Goal: Task Accomplishment & Management: Complete application form

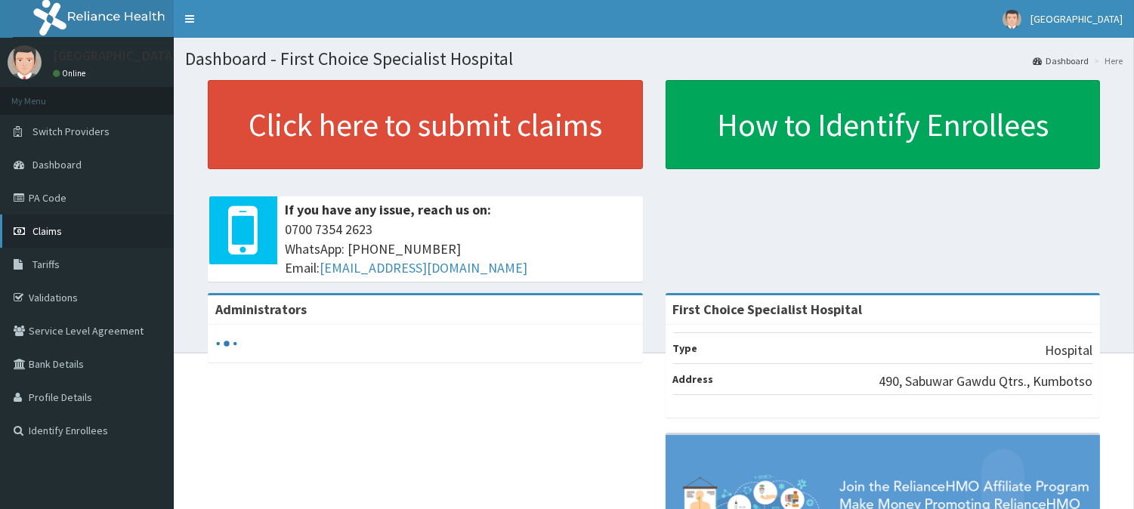
click at [66, 225] on link "Claims" at bounding box center [87, 231] width 174 height 33
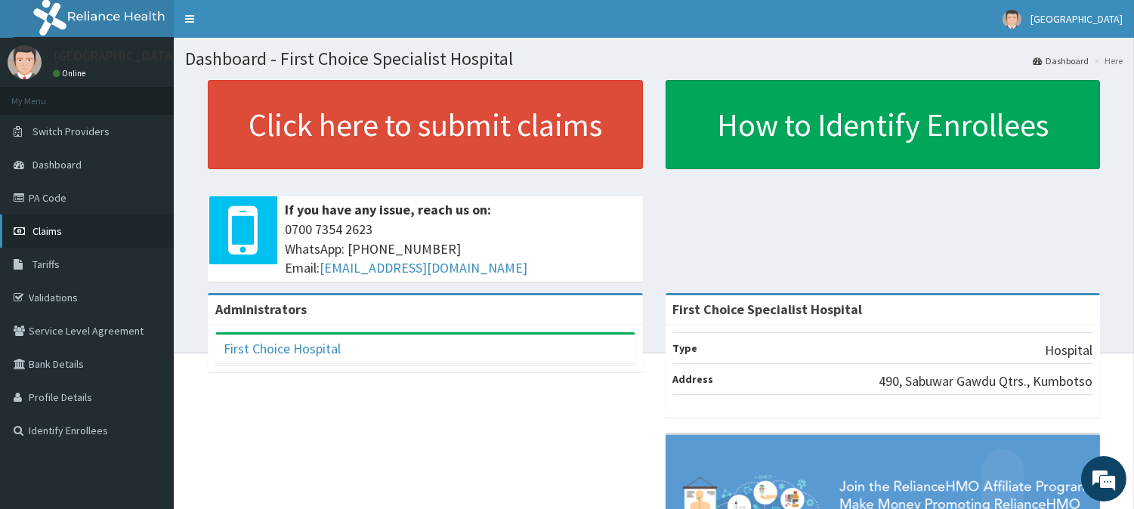
click at [69, 222] on link "Claims" at bounding box center [87, 231] width 174 height 33
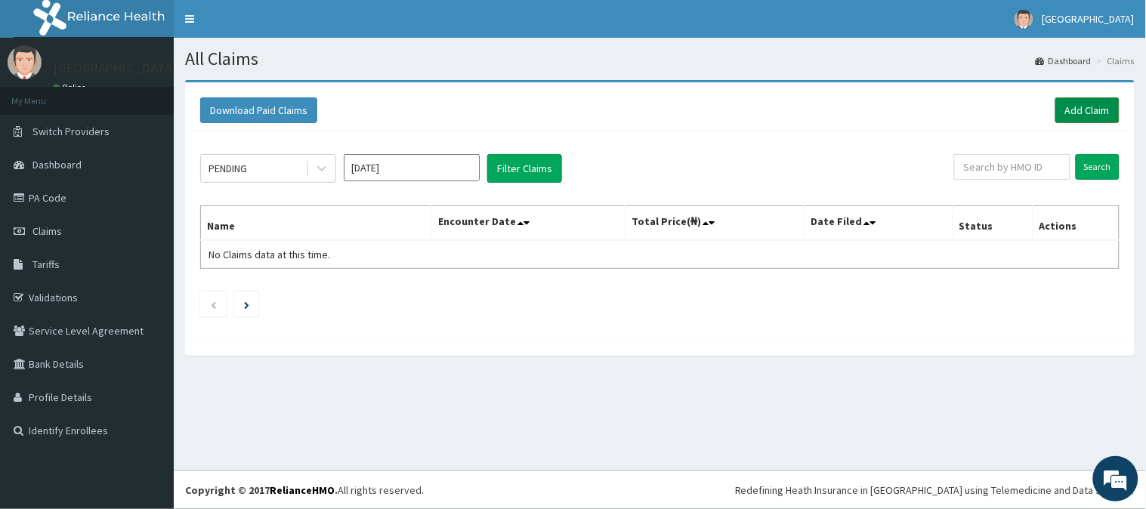
click at [1083, 103] on link "Add Claim" at bounding box center [1087, 110] width 64 height 26
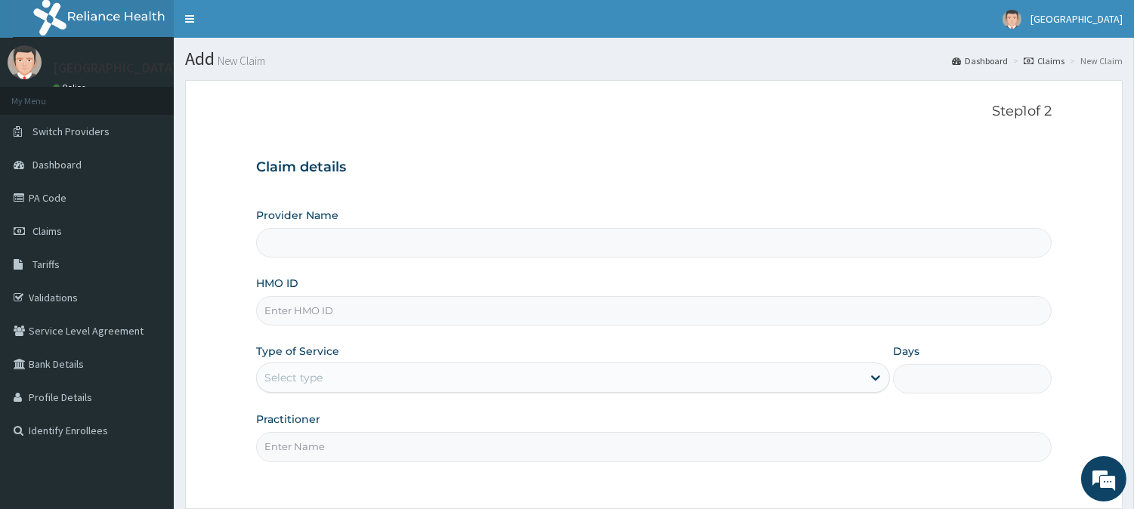
type input "First Choice Specialist Hospital"
click at [358, 312] on input "HMO ID" at bounding box center [653, 310] width 795 height 29
type input "NTD/10070/C"
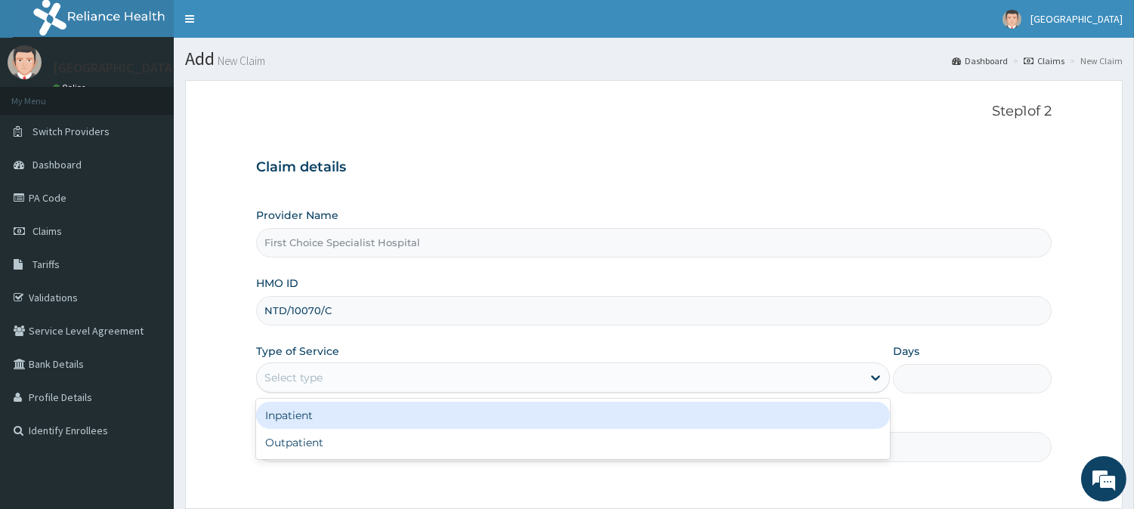
click at [352, 375] on div "Select type" at bounding box center [559, 378] width 605 height 24
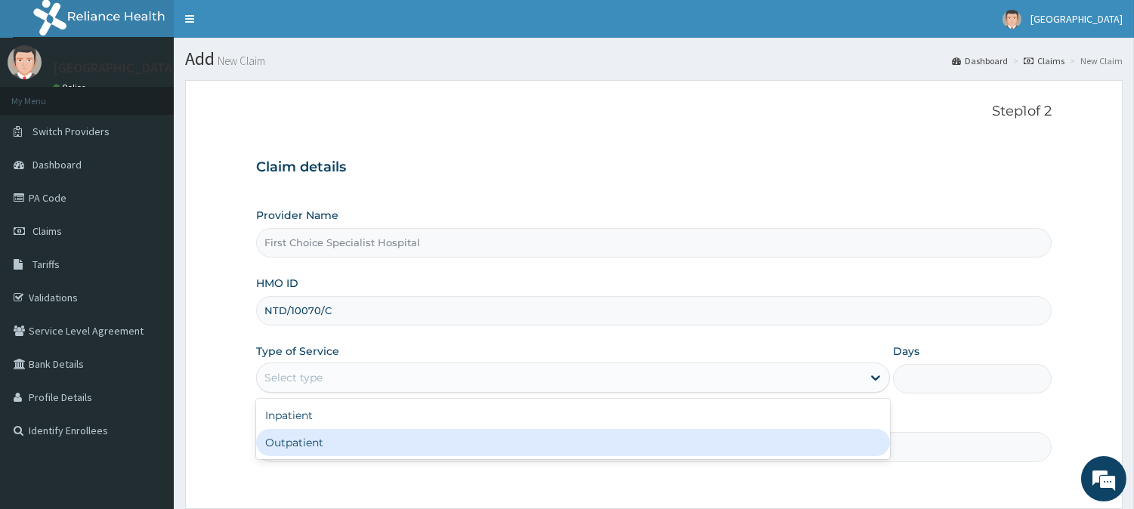
click at [345, 436] on div "Outpatient" at bounding box center [573, 442] width 634 height 27
type input "1"
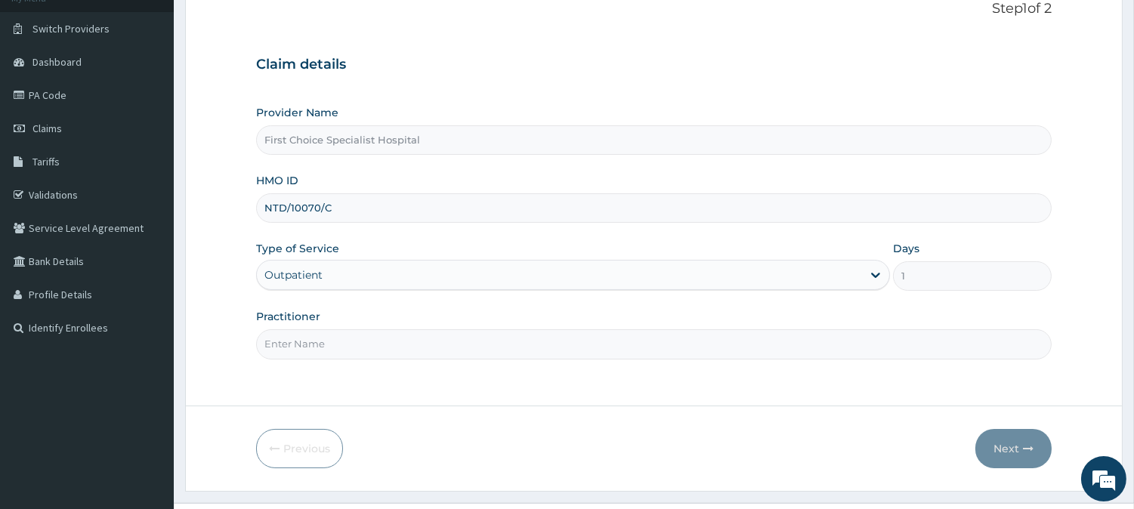
scroll to position [134, 0]
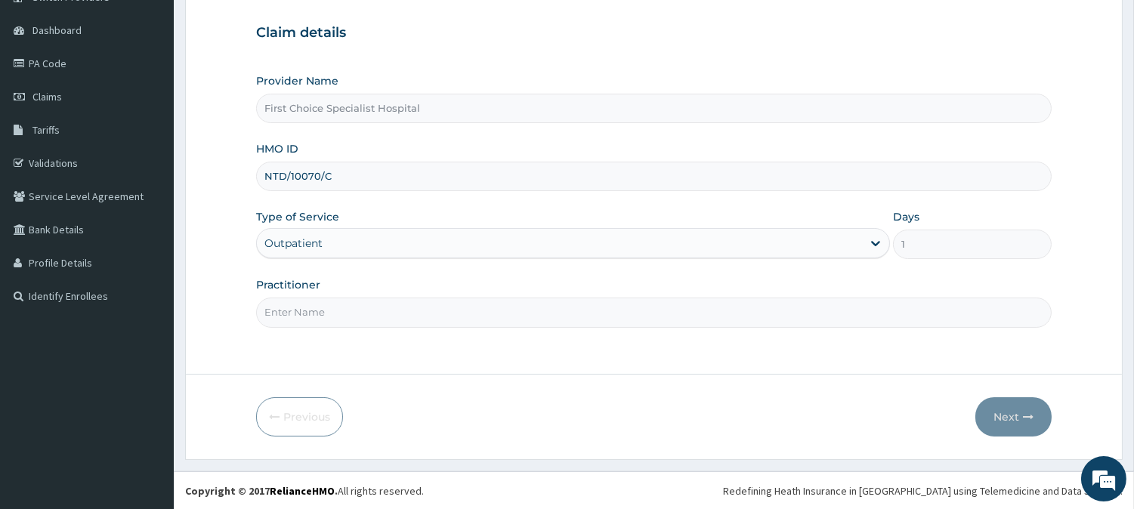
click at [368, 307] on input "Practitioner" at bounding box center [653, 312] width 795 height 29
type input "[PERSON_NAME]"
click at [1009, 412] on button "Next" at bounding box center [1013, 416] width 76 height 39
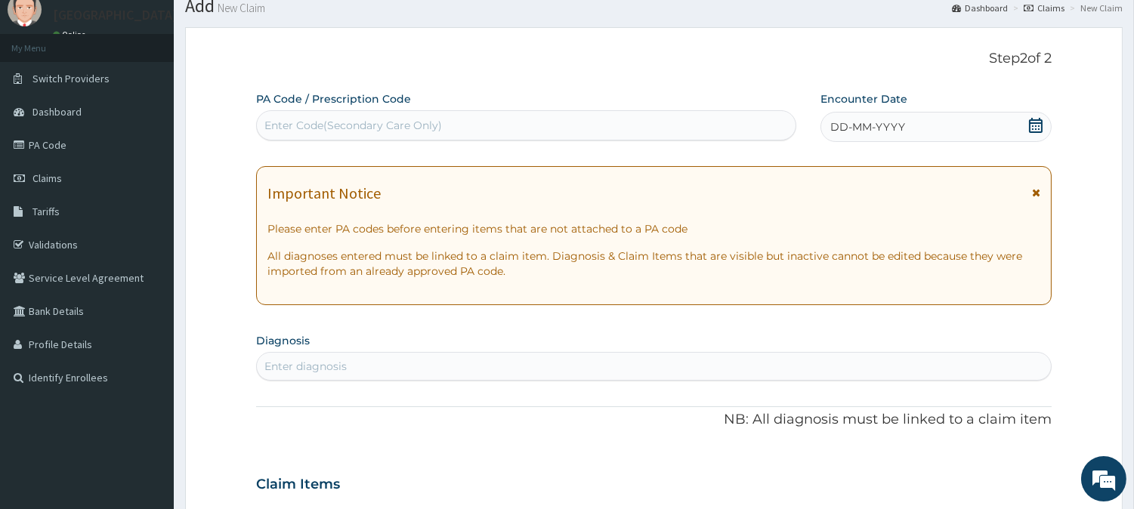
scroll to position [85, 0]
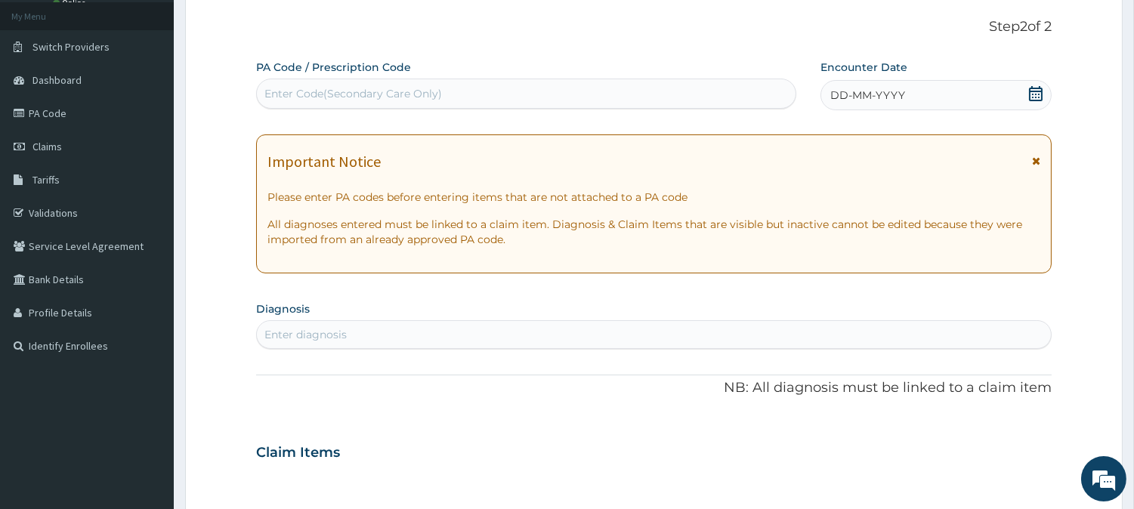
click at [480, 87] on div "Enter Code(Secondary Care Only)" at bounding box center [526, 94] width 539 height 24
click at [304, 96] on div "Enter Code(Secondary Care Only)" at bounding box center [353, 93] width 178 height 15
click at [904, 91] on div "DD-MM-YYYY" at bounding box center [935, 95] width 231 height 30
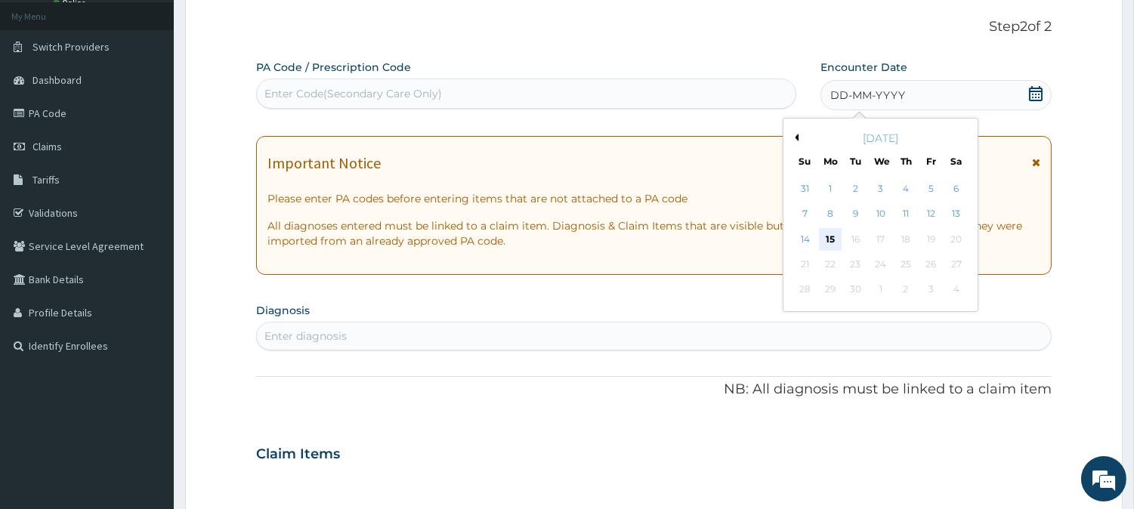
click at [826, 236] on div "15" at bounding box center [830, 239] width 23 height 23
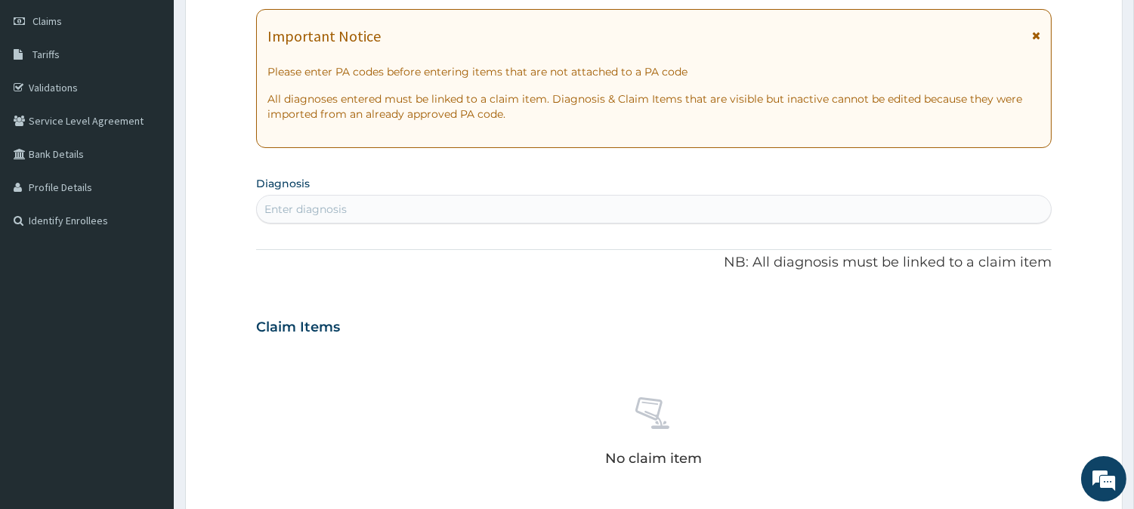
scroll to position [212, 0]
click at [404, 197] on div "Enter diagnosis" at bounding box center [654, 207] width 794 height 24
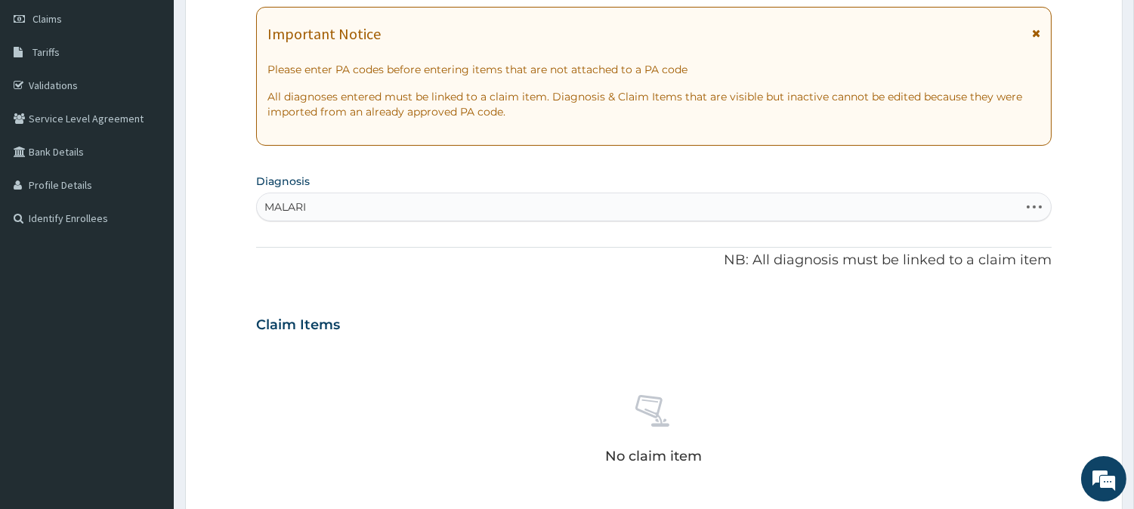
type input "MALARIA"
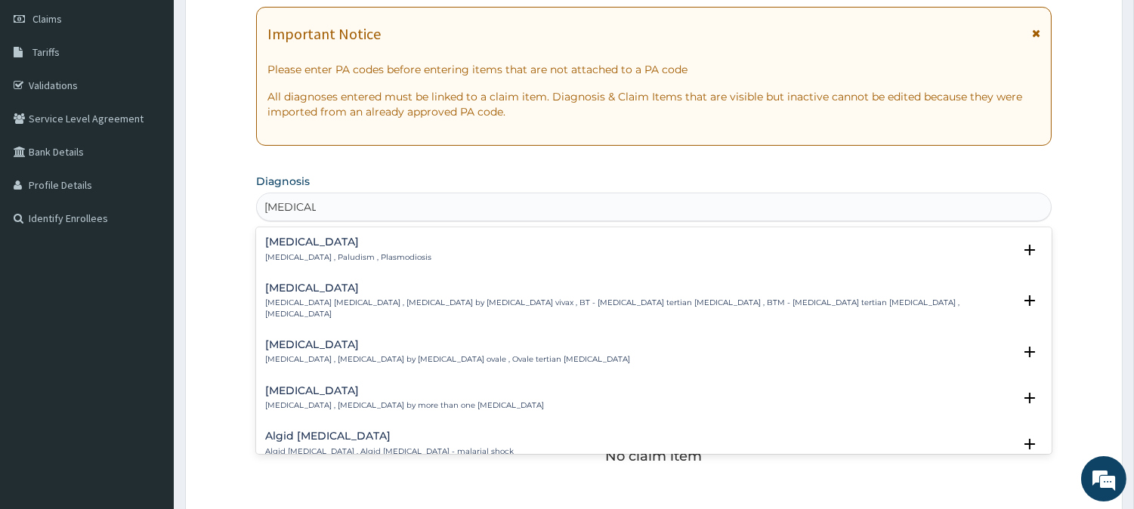
click at [373, 245] on h4 "Malaria" at bounding box center [348, 241] width 166 height 11
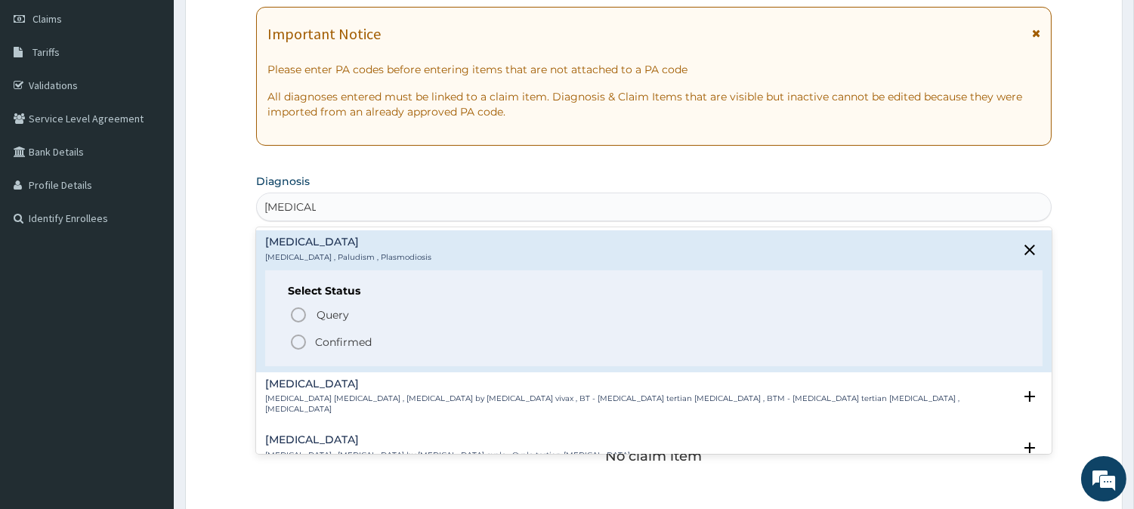
click at [296, 341] on icon "status option filled" at bounding box center [298, 342] width 18 height 18
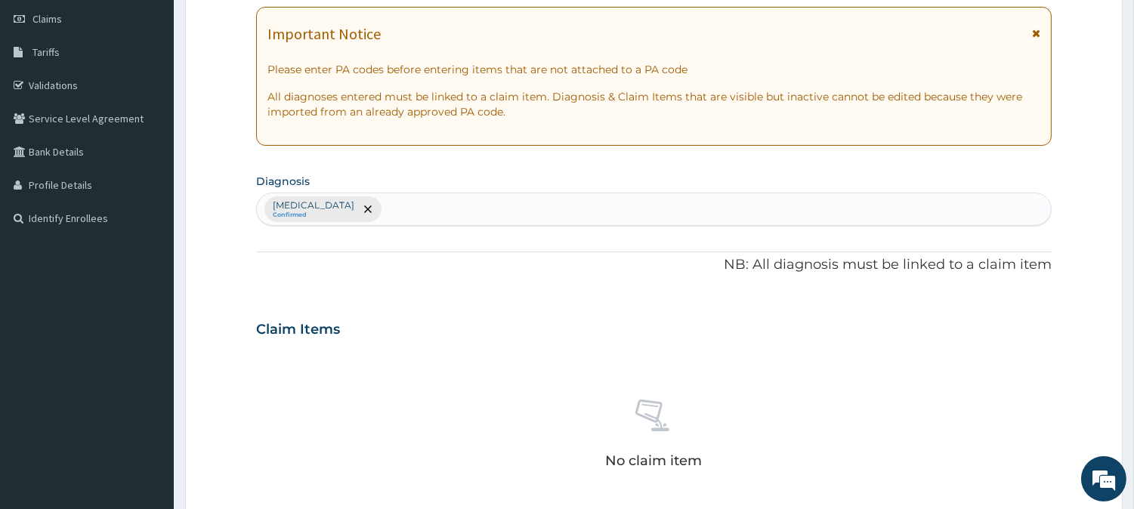
click at [375, 199] on div "Malaria Confirmed" at bounding box center [654, 209] width 794 height 32
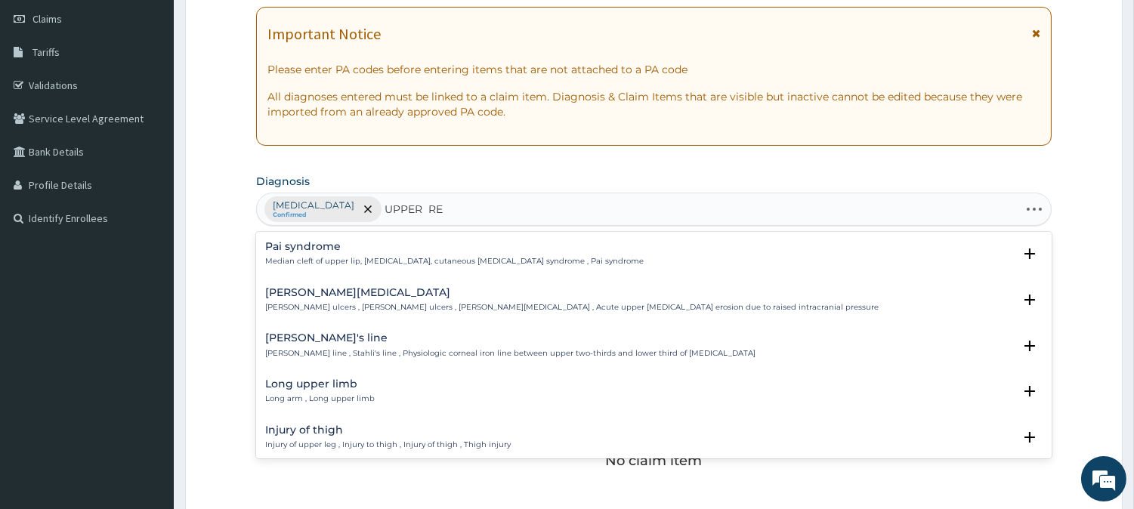
type input "UPPER RES"
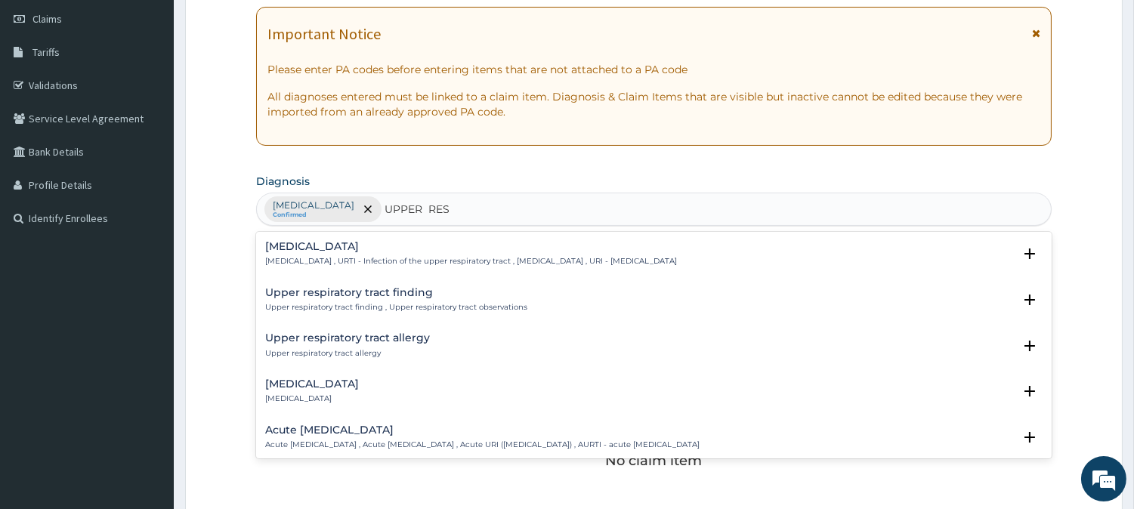
click at [434, 243] on h4 "Upper respiratory infection" at bounding box center [471, 246] width 412 height 11
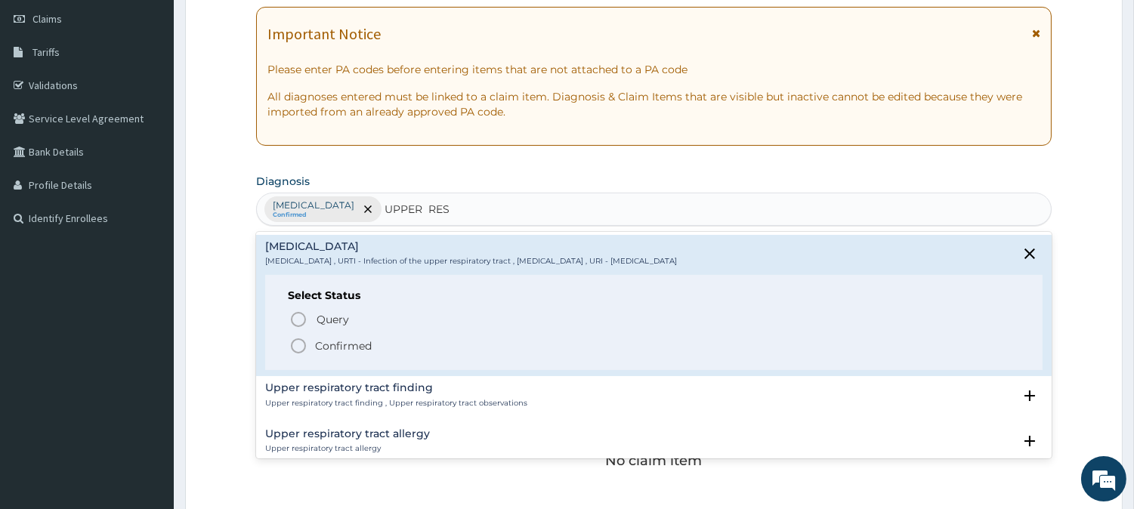
click at [296, 344] on icon "status option filled" at bounding box center [298, 346] width 18 height 18
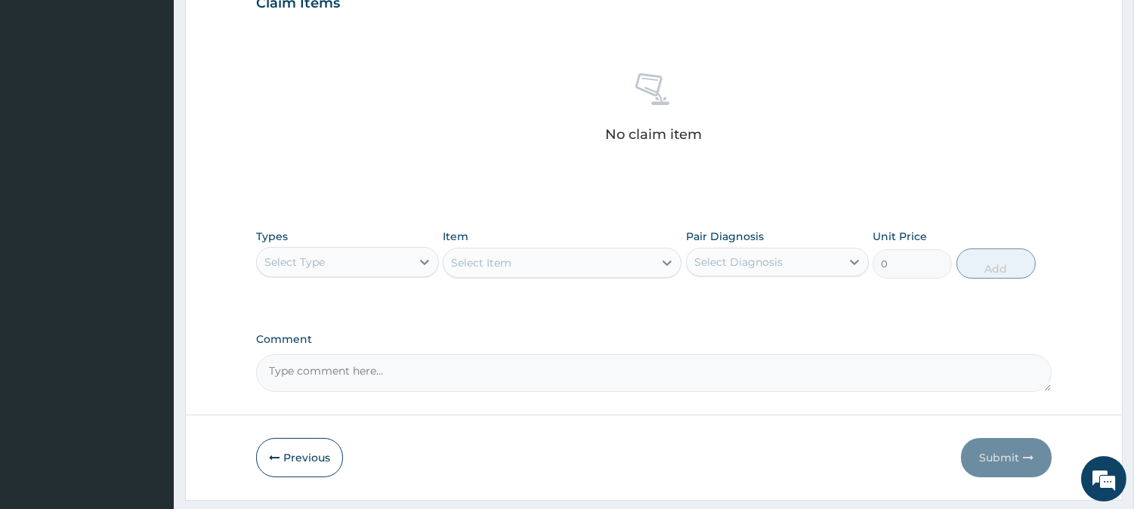
scroll to position [579, 0]
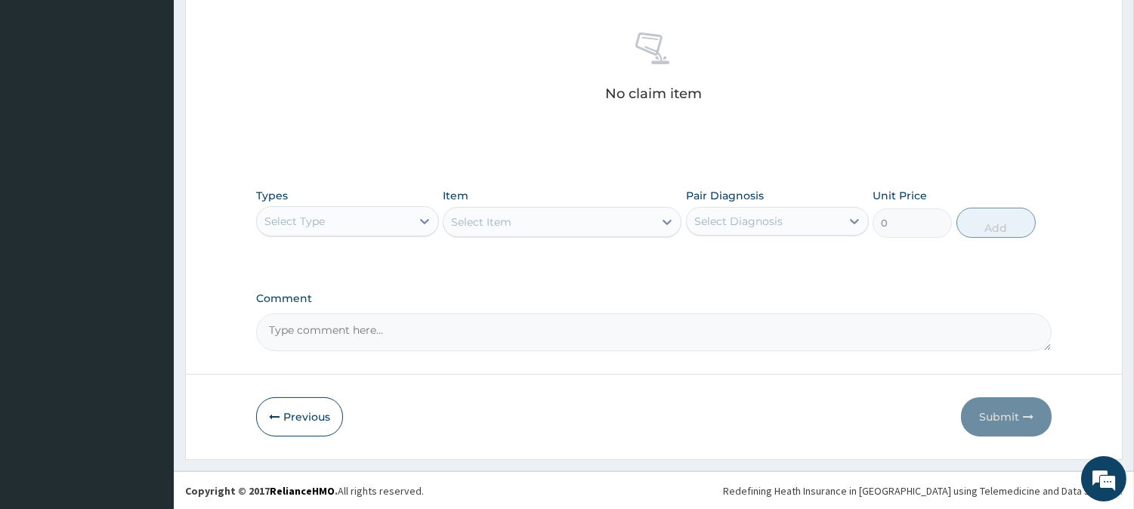
click at [332, 222] on div "Select Type" at bounding box center [334, 221] width 154 height 24
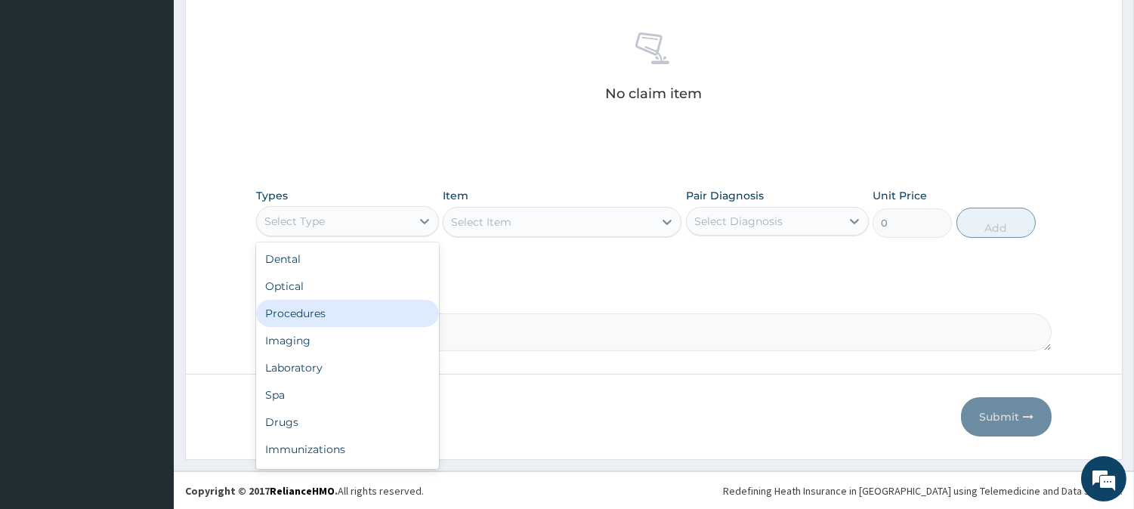
click at [345, 312] on div "Procedures" at bounding box center [347, 313] width 183 height 27
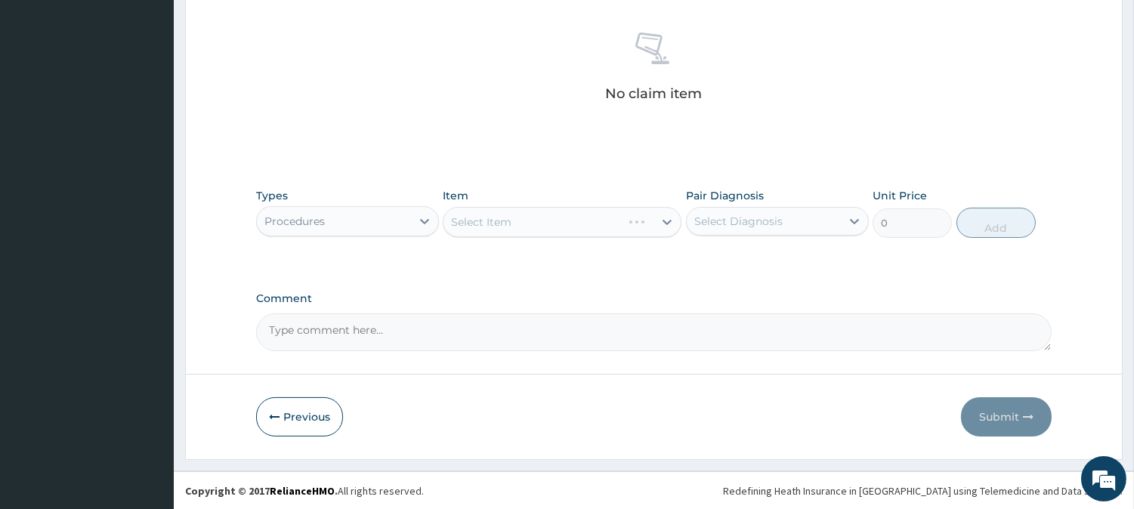
click at [521, 225] on div "Select Item" at bounding box center [562, 222] width 239 height 30
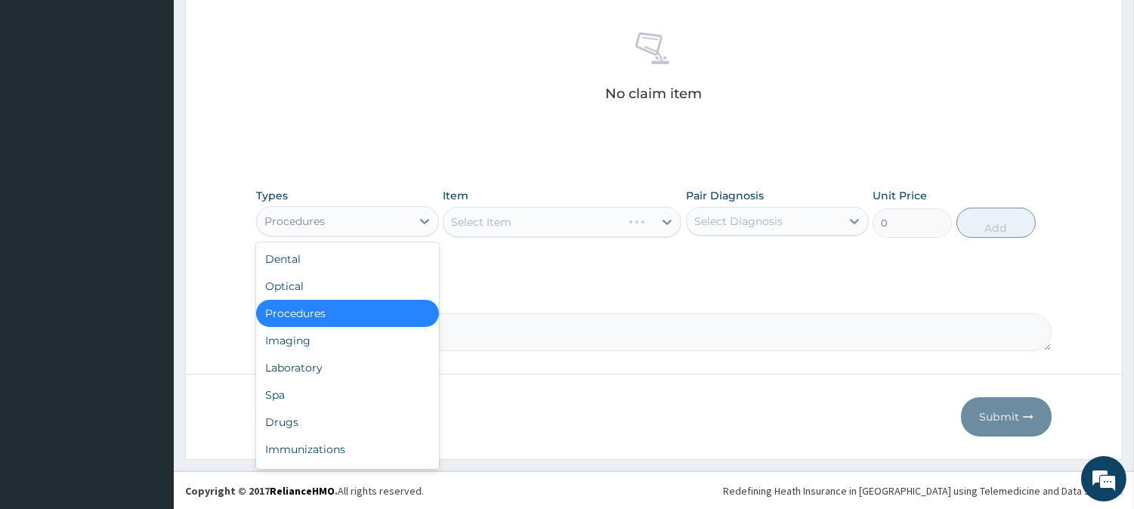
click at [403, 215] on div "Procedures" at bounding box center [334, 221] width 154 height 24
click at [529, 219] on div "Select Item" at bounding box center [562, 222] width 239 height 30
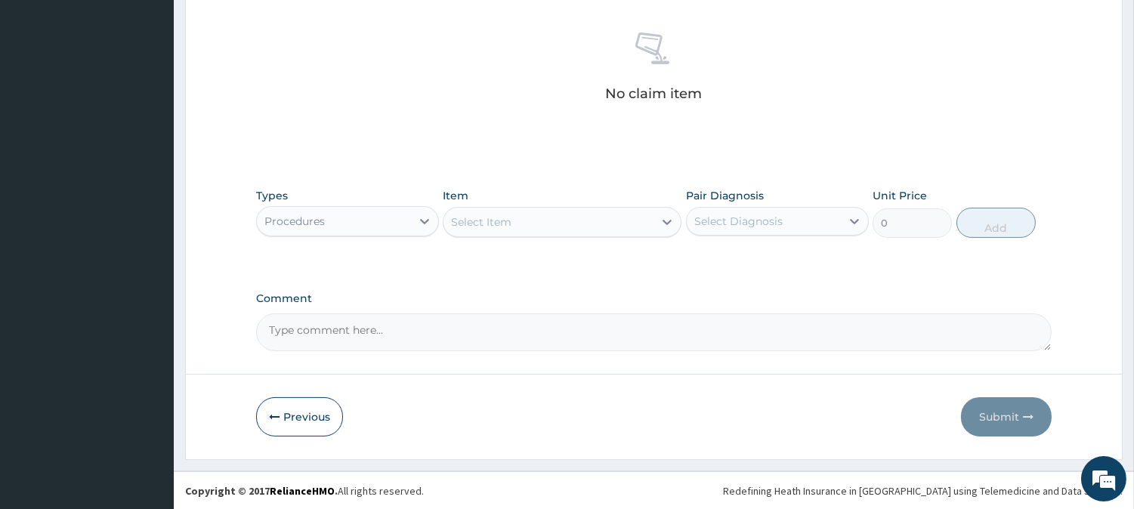
click at [529, 219] on div "Select Item" at bounding box center [548, 222] width 210 height 24
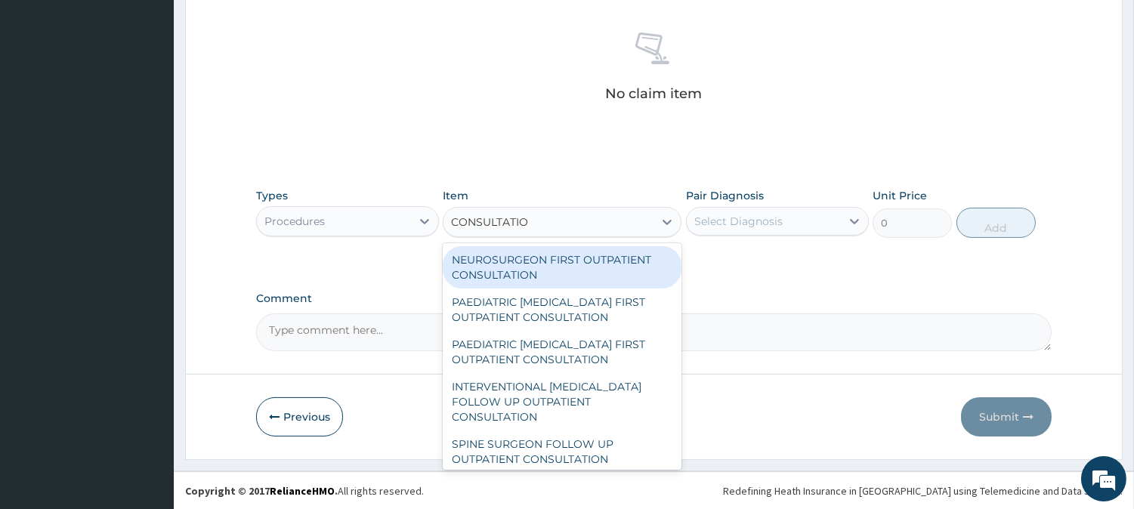
type input "CONSULTATION"
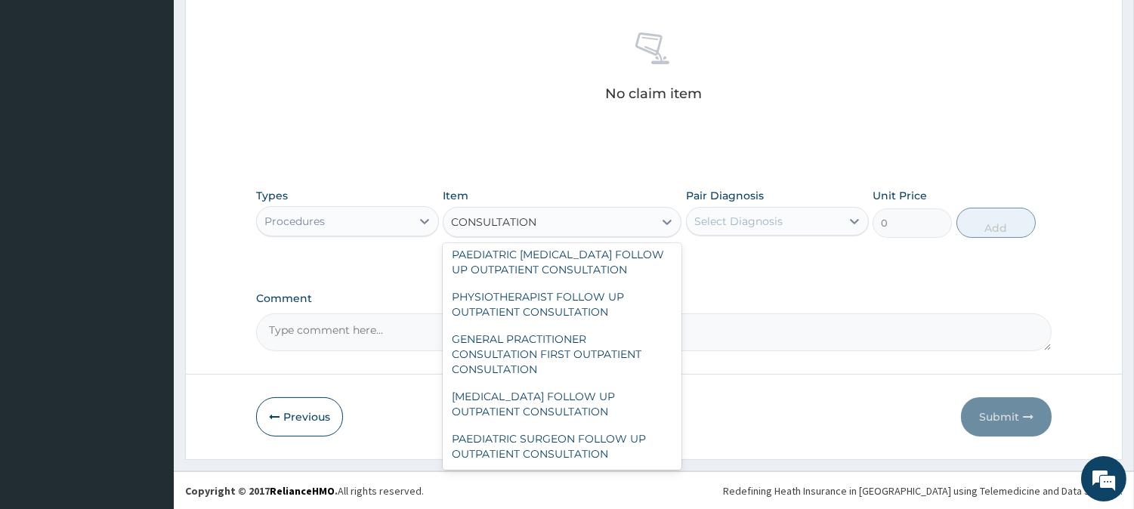
scroll to position [233, 0]
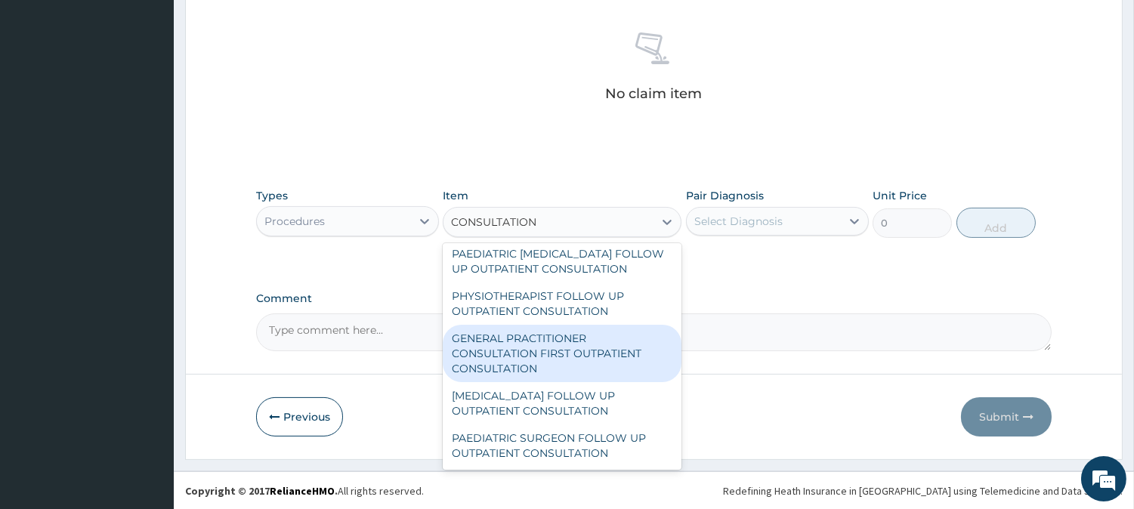
click at [584, 350] on div "GENERAL PRACTITIONER CONSULTATION FIRST OUTPATIENT CONSULTATION" at bounding box center [562, 353] width 239 height 57
type input "2400"
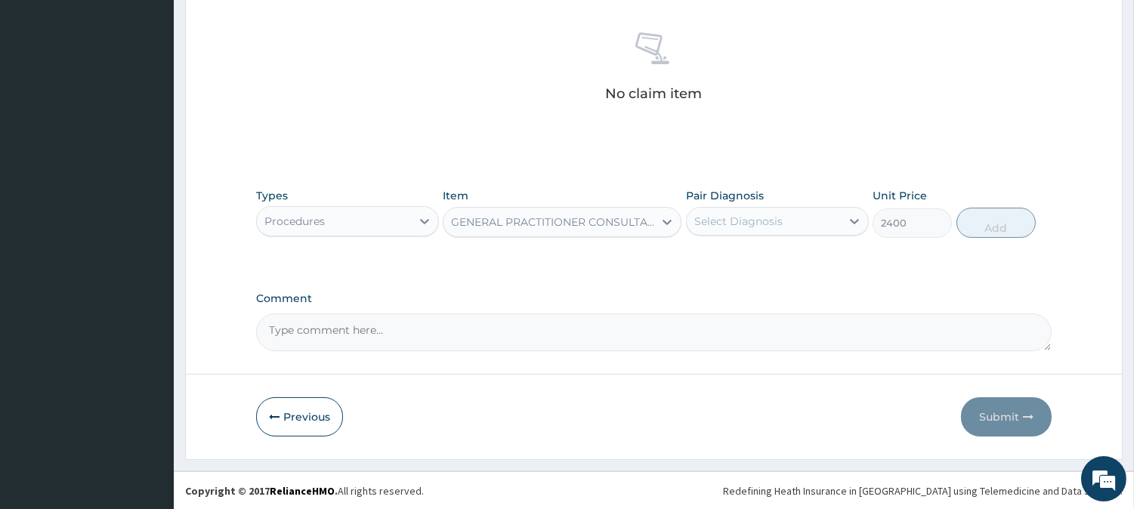
click at [796, 212] on div "Select Diagnosis" at bounding box center [764, 221] width 154 height 24
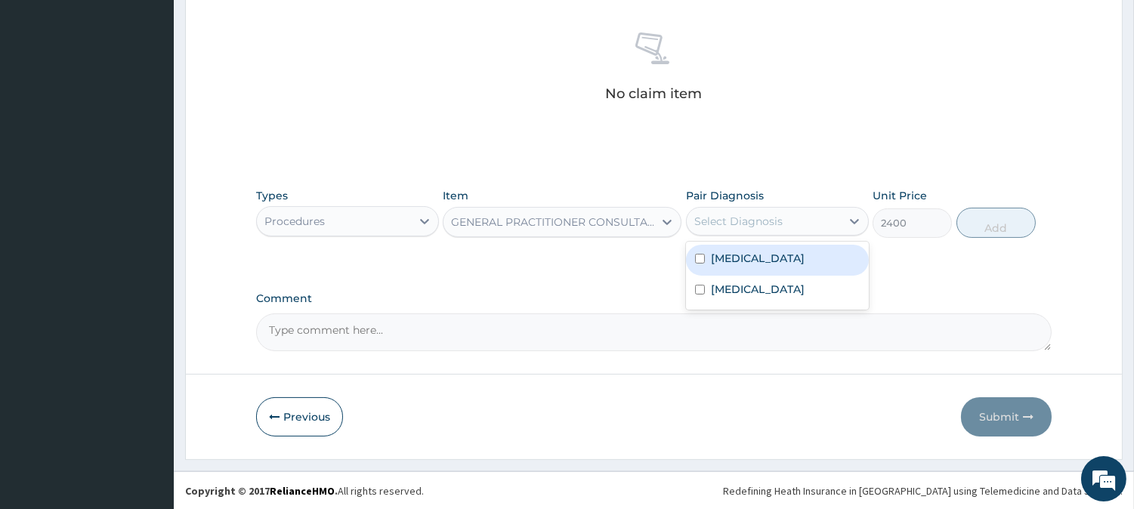
click at [699, 257] on input "checkbox" at bounding box center [700, 259] width 10 height 10
checkbox input "true"
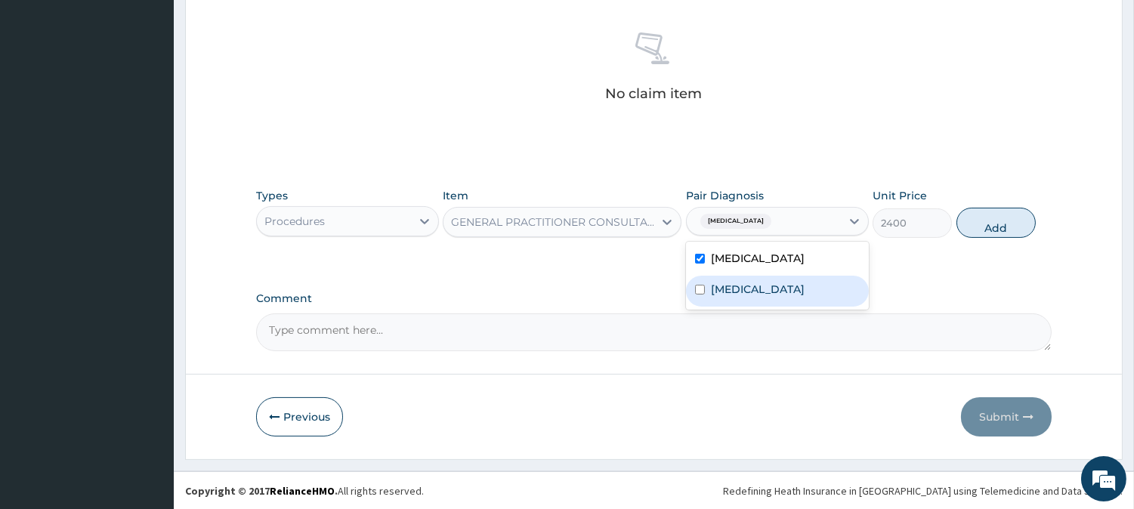
click at [699, 289] on input "checkbox" at bounding box center [700, 290] width 10 height 10
checkbox input "true"
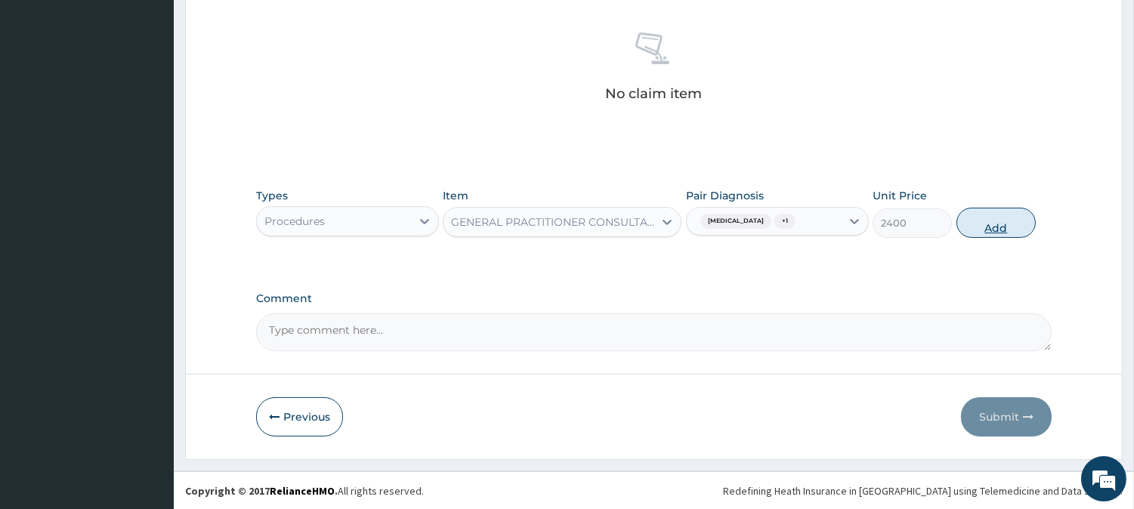
click at [993, 215] on button "Add" at bounding box center [995, 223] width 79 height 30
type input "0"
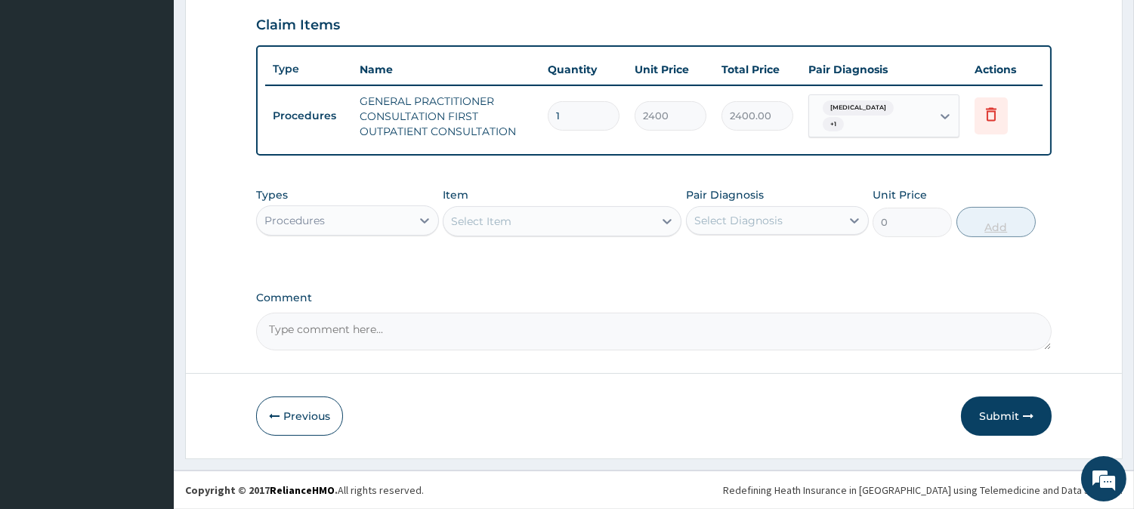
scroll to position [514, 0]
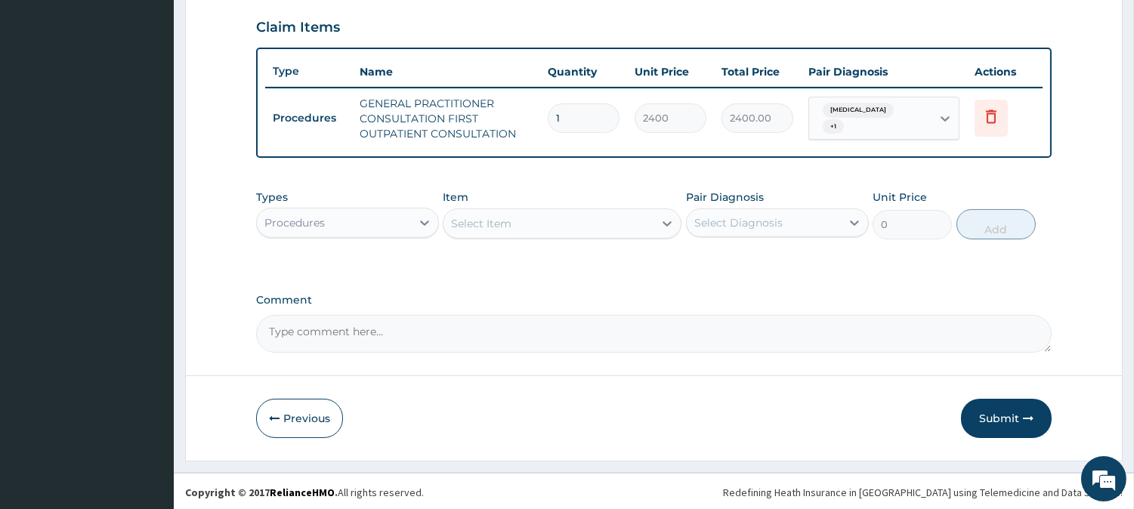
click at [387, 220] on div "Procedures" at bounding box center [334, 223] width 154 height 24
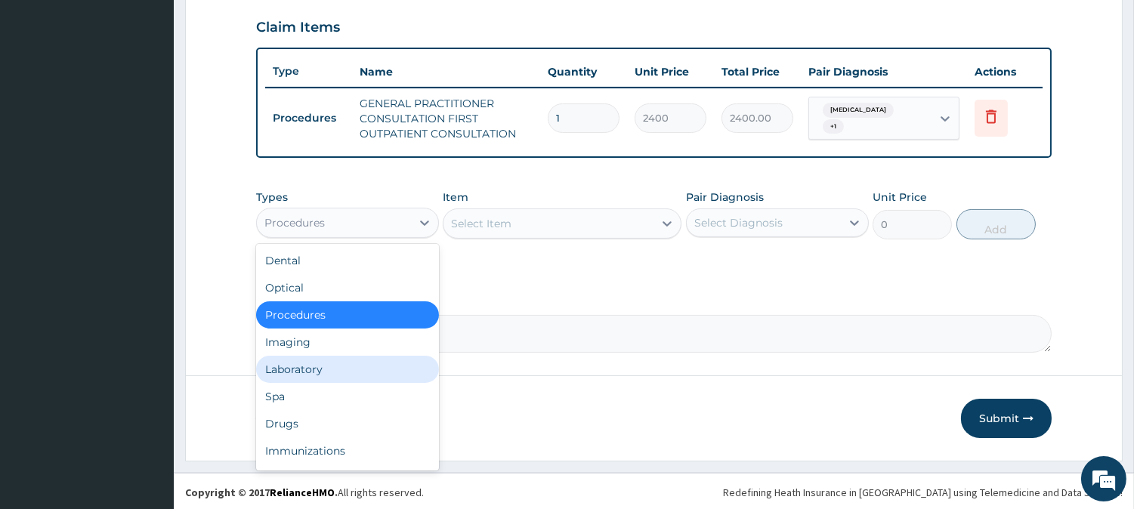
click at [328, 360] on div "Laboratory" at bounding box center [347, 369] width 183 height 27
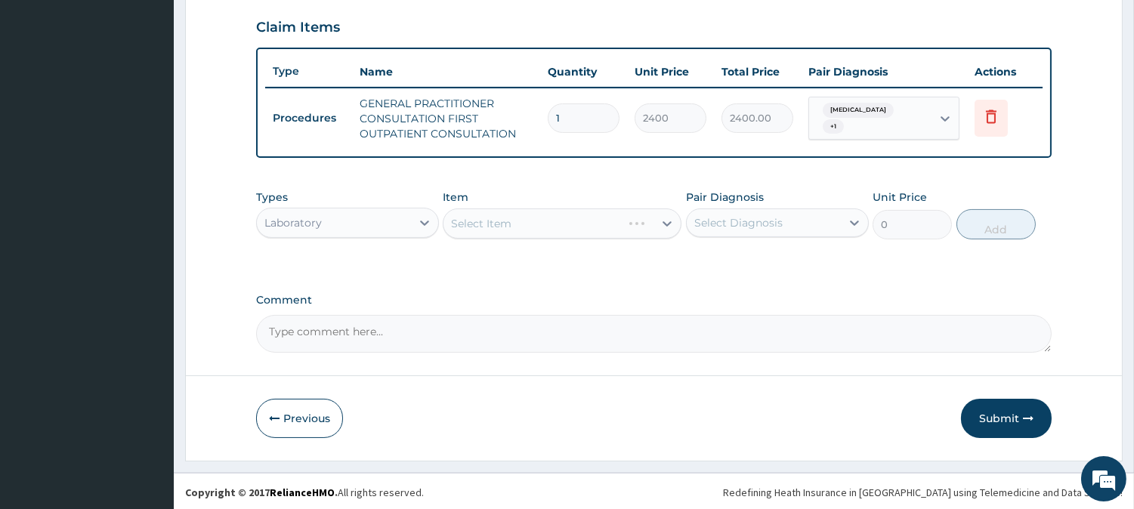
click at [565, 215] on div "Select Item" at bounding box center [562, 223] width 239 height 30
click at [565, 215] on div "Select Item" at bounding box center [548, 223] width 210 height 24
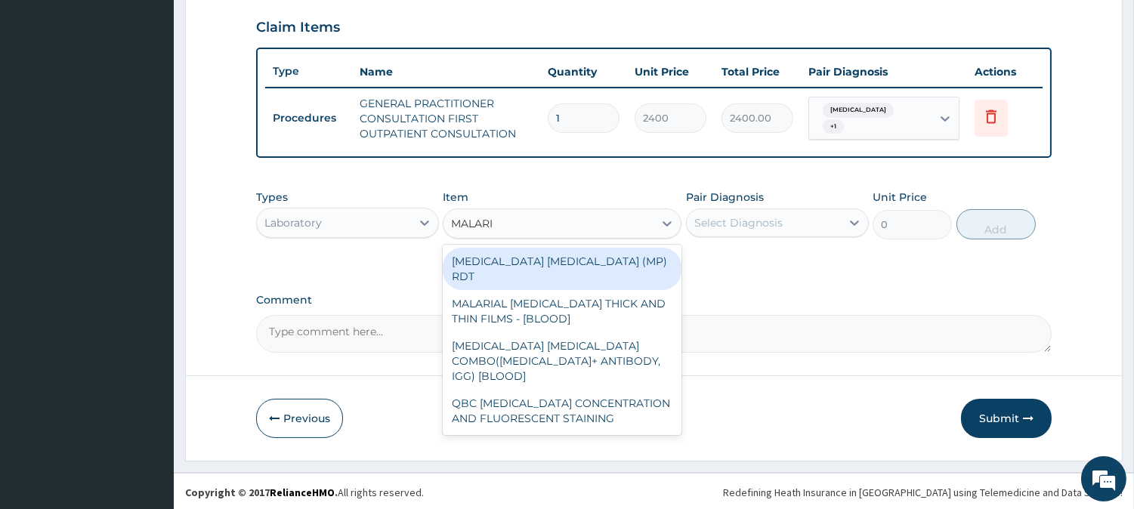
type input "MALARIA"
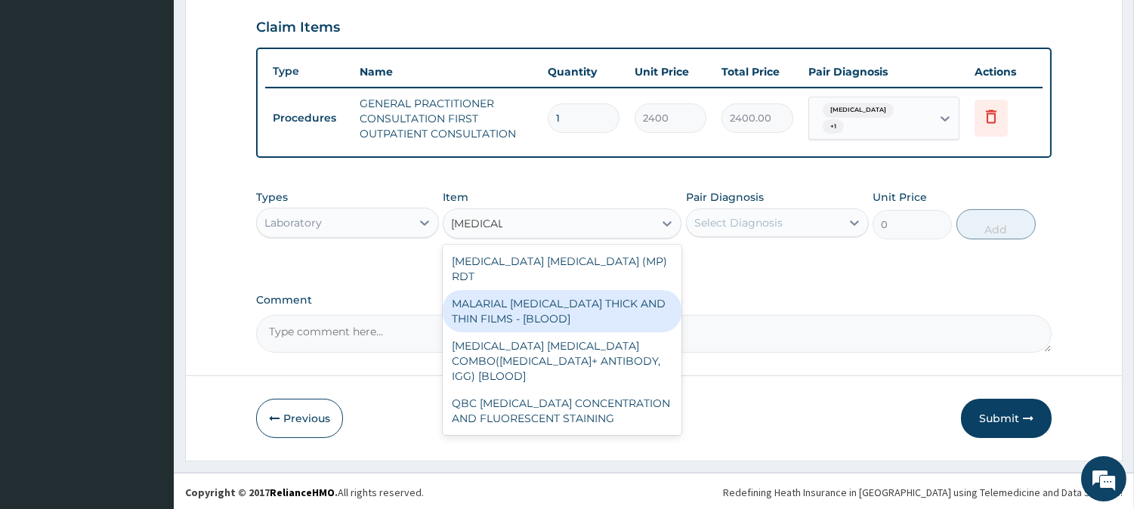
click at [637, 290] on div "MALARIAL PARASITE THICK AND THIN FILMS - [BLOOD]" at bounding box center [562, 311] width 239 height 42
type input "1500"
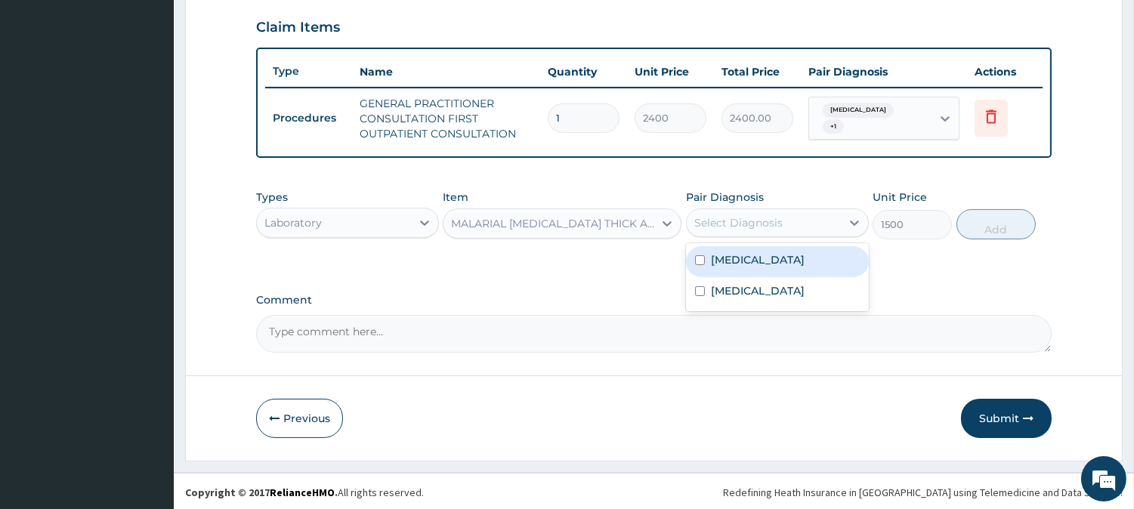
click at [786, 221] on div "Select Diagnosis" at bounding box center [764, 223] width 154 height 24
click at [698, 255] on input "checkbox" at bounding box center [700, 260] width 10 height 10
checkbox input "true"
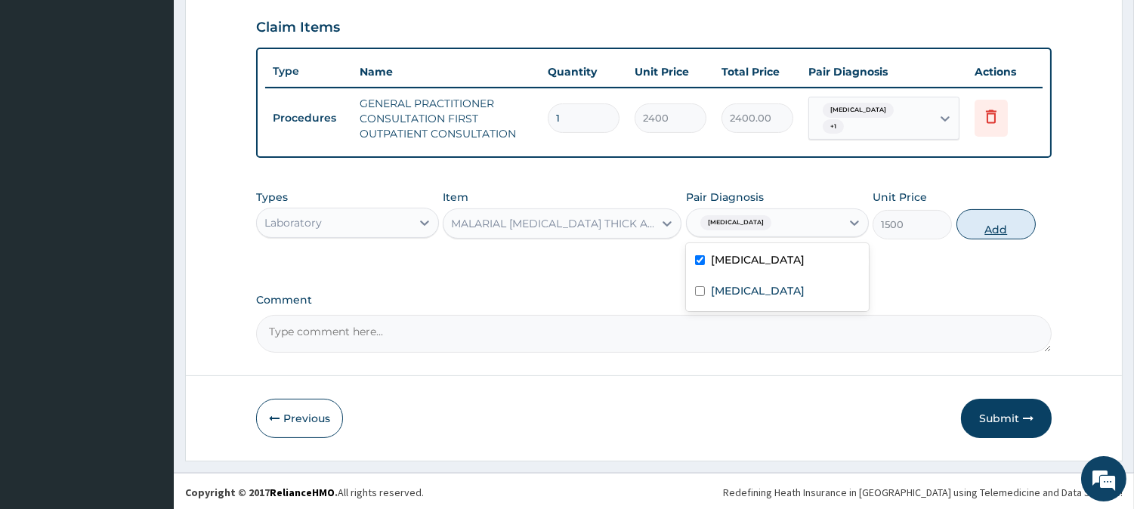
click at [997, 224] on button "Add" at bounding box center [995, 224] width 79 height 30
type input "0"
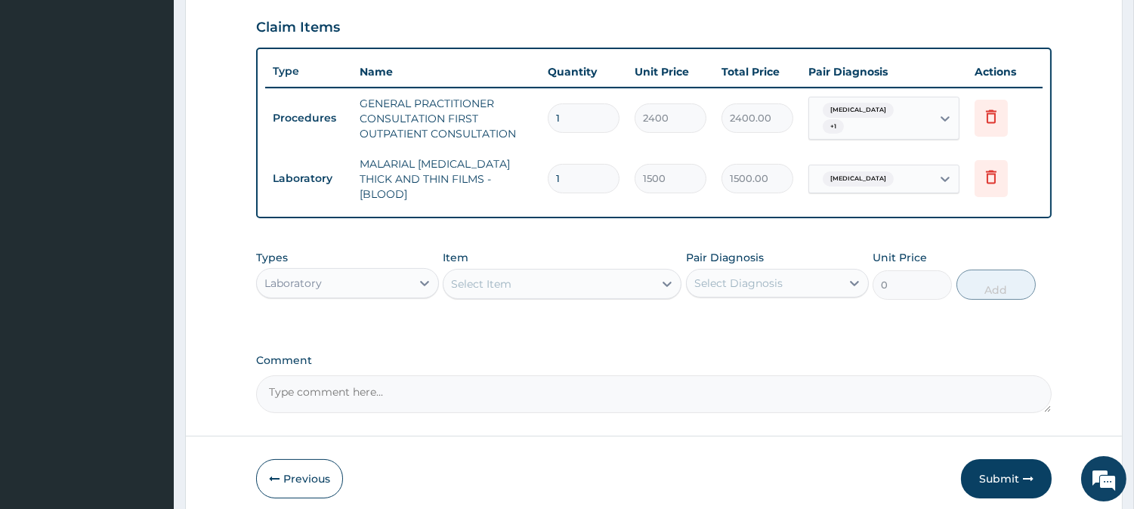
click at [533, 272] on div "Select Item" at bounding box center [548, 284] width 210 height 24
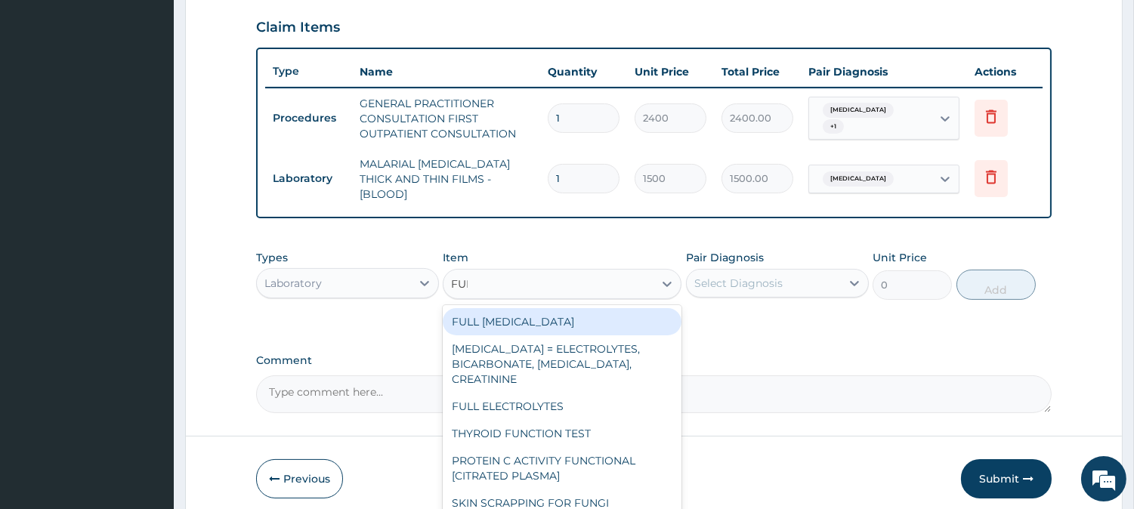
type input "FU"
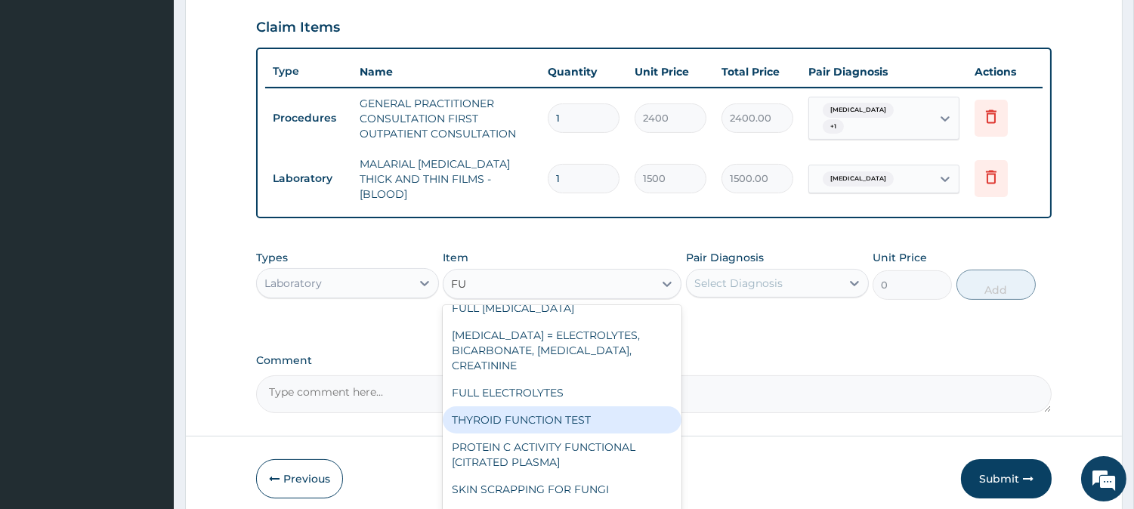
scroll to position [15, 0]
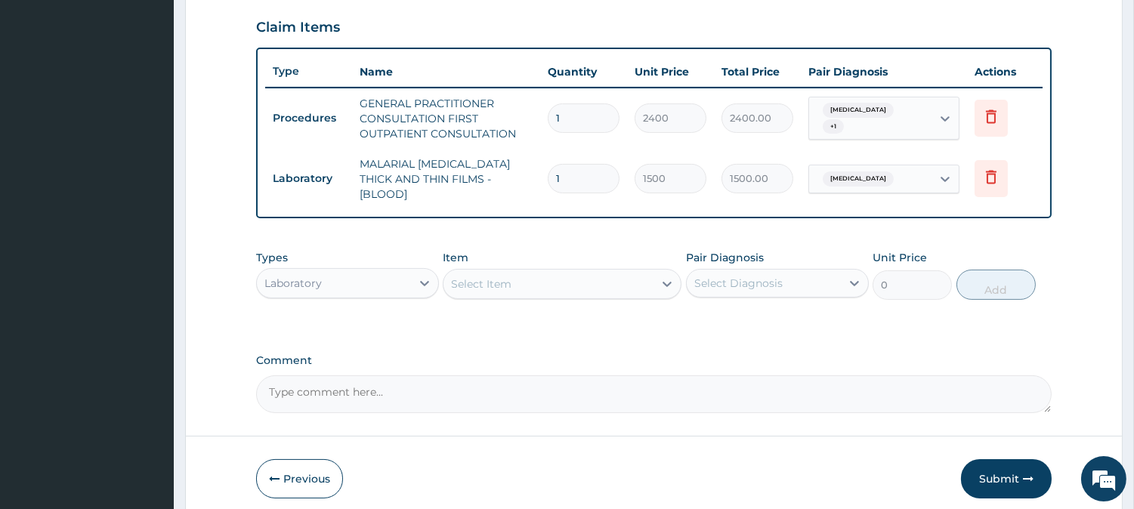
click at [477, 272] on div "Select Item" at bounding box center [548, 284] width 210 height 24
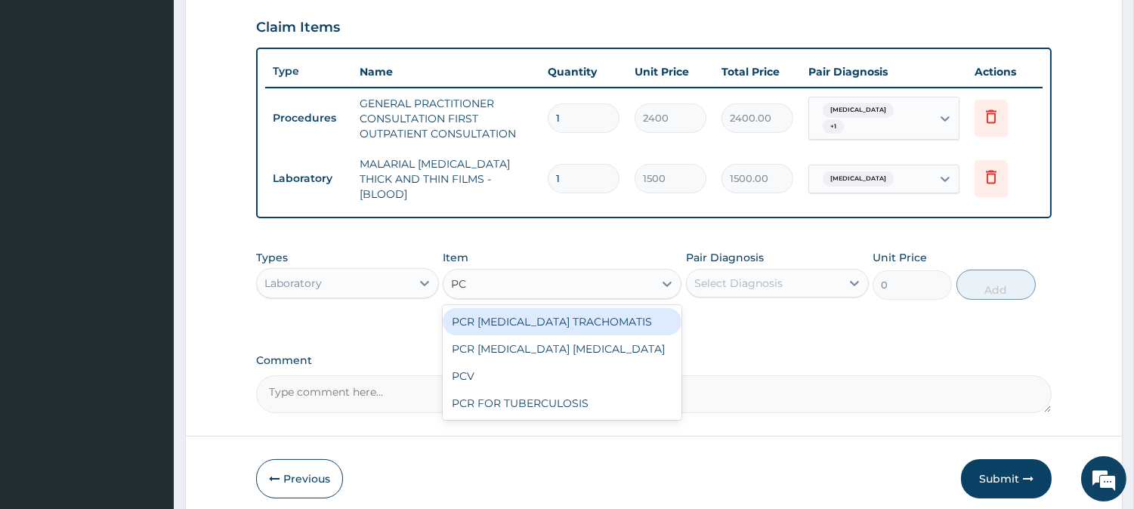
type input "PCV"
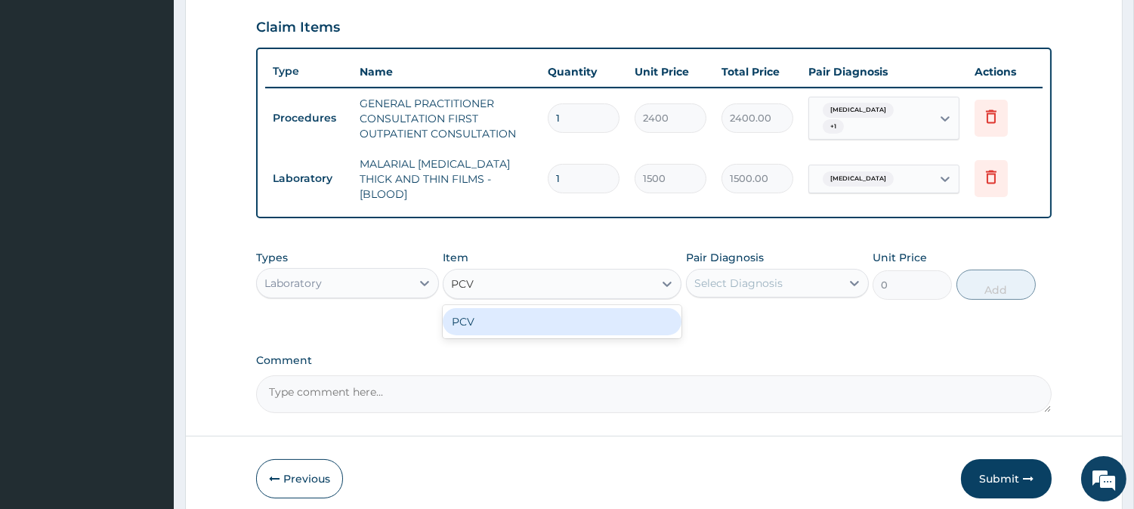
click at [484, 308] on div "PCV" at bounding box center [562, 321] width 239 height 27
type input "1500"
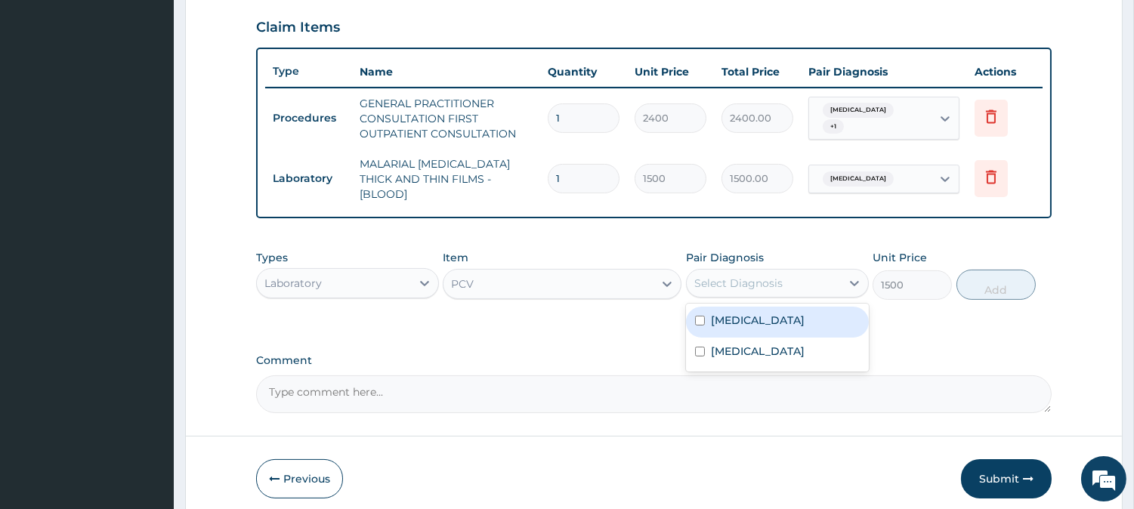
click at [721, 276] on div "Select Diagnosis" at bounding box center [738, 283] width 88 height 15
click at [699, 316] on input "checkbox" at bounding box center [700, 321] width 10 height 10
checkbox input "true"
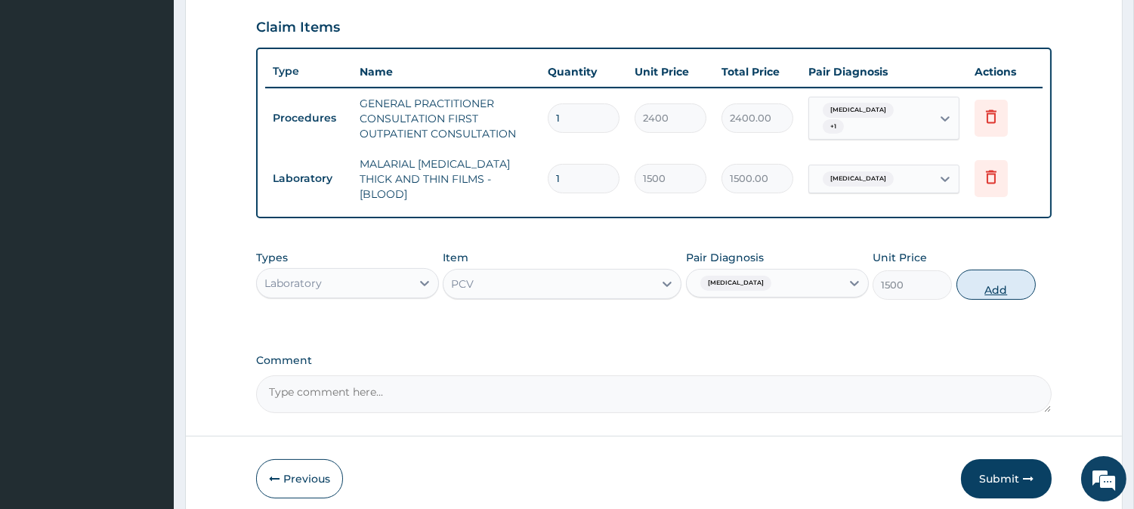
click at [1007, 276] on button "Add" at bounding box center [995, 285] width 79 height 30
type input "0"
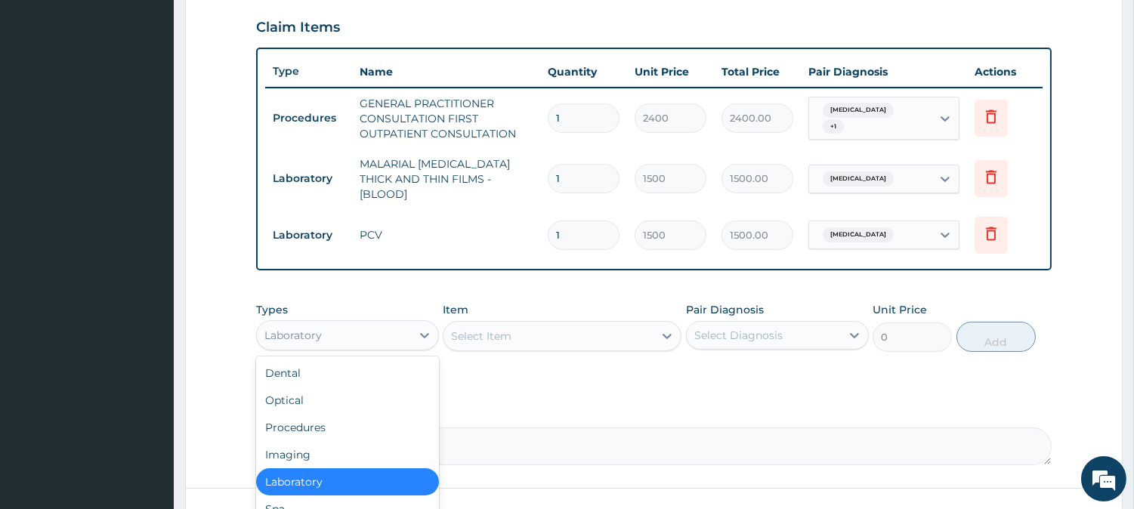
click at [391, 323] on div "Laboratory" at bounding box center [334, 335] width 154 height 24
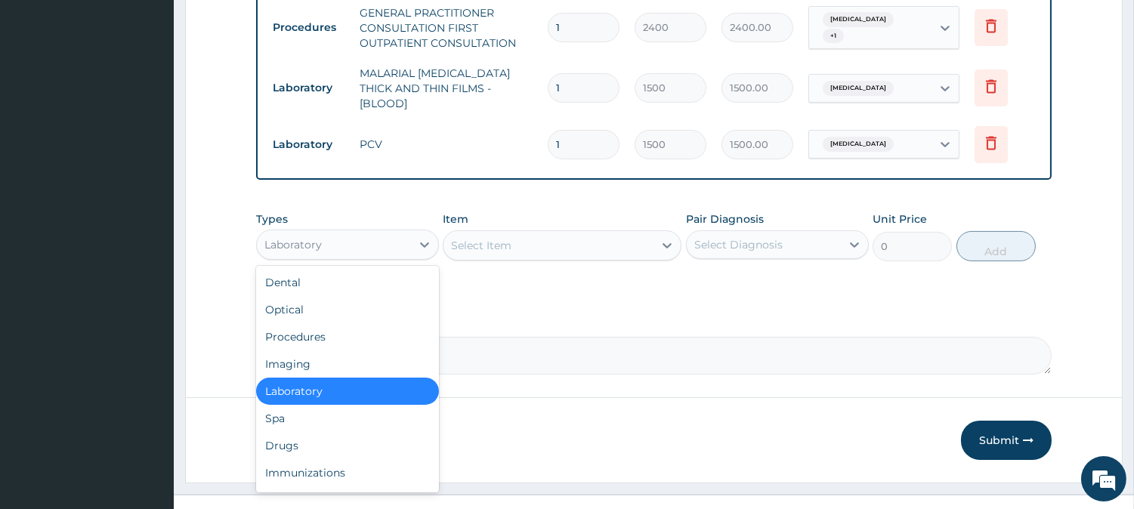
scroll to position [619, 0]
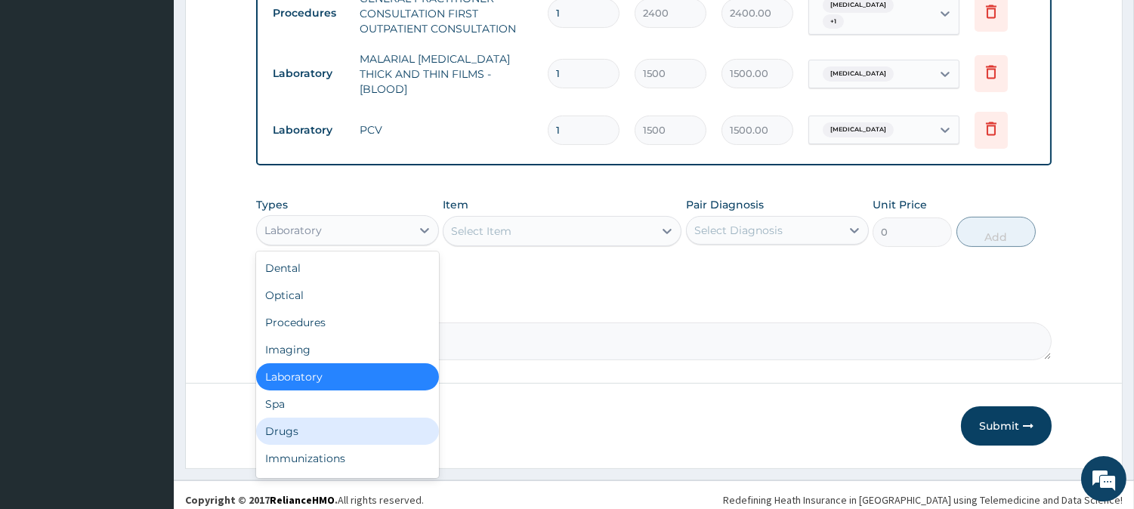
click at [310, 424] on div "Drugs" at bounding box center [347, 431] width 183 height 27
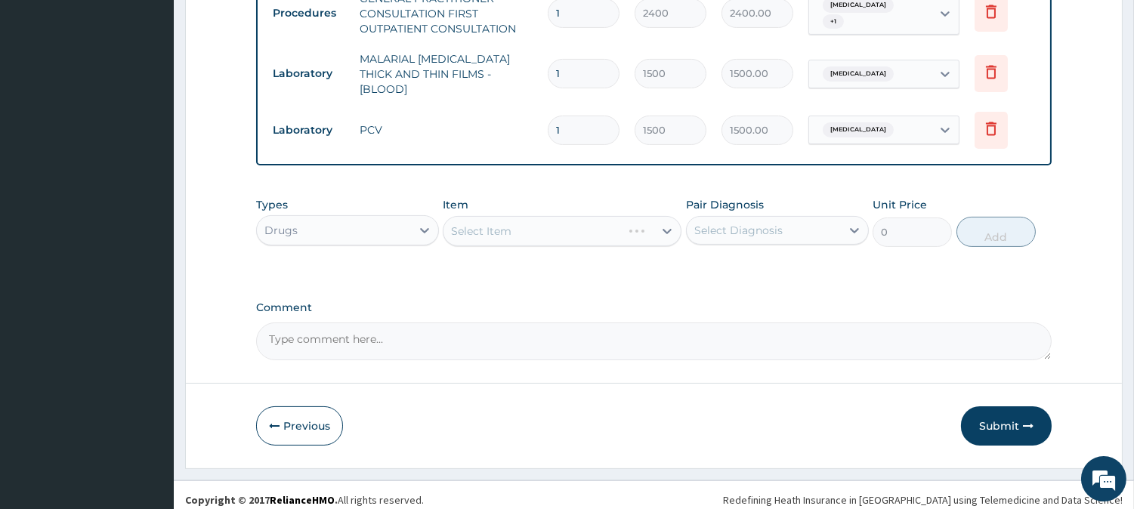
click at [524, 222] on div "Select Item" at bounding box center [562, 231] width 239 height 30
click at [524, 222] on div "Select Item" at bounding box center [548, 231] width 210 height 24
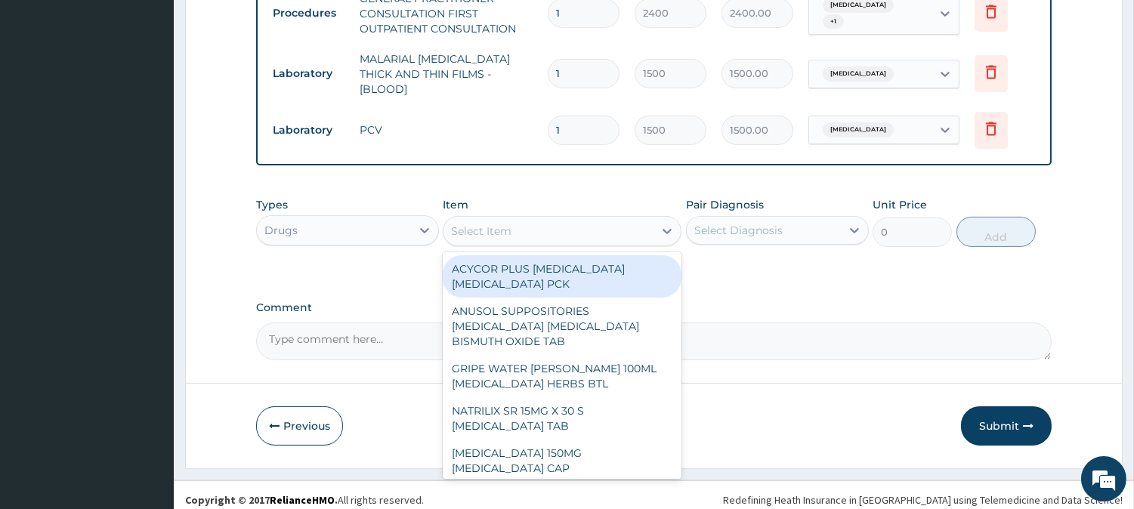
click at [524, 222] on div "Select Item" at bounding box center [548, 231] width 210 height 24
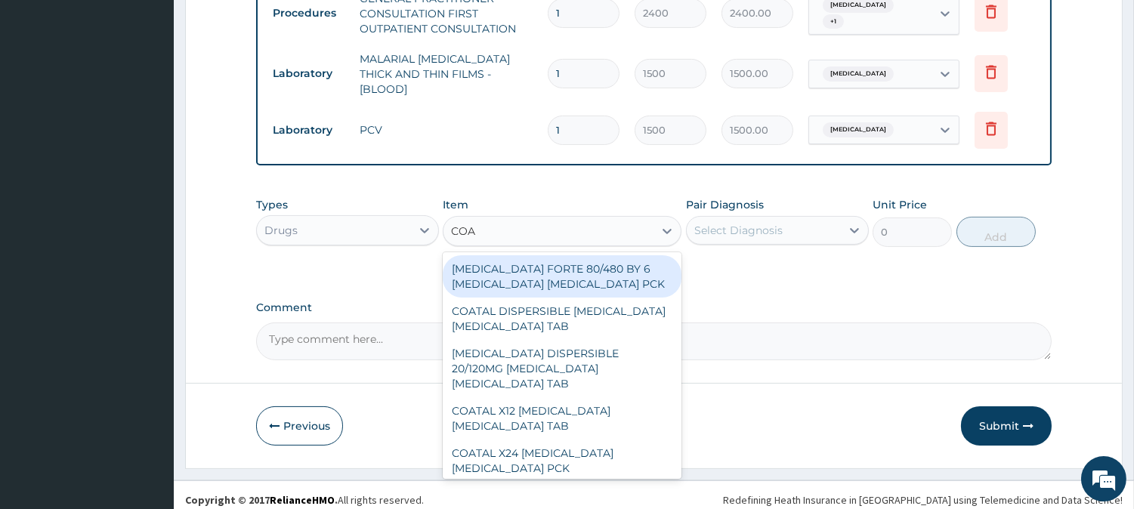
type input "COAR"
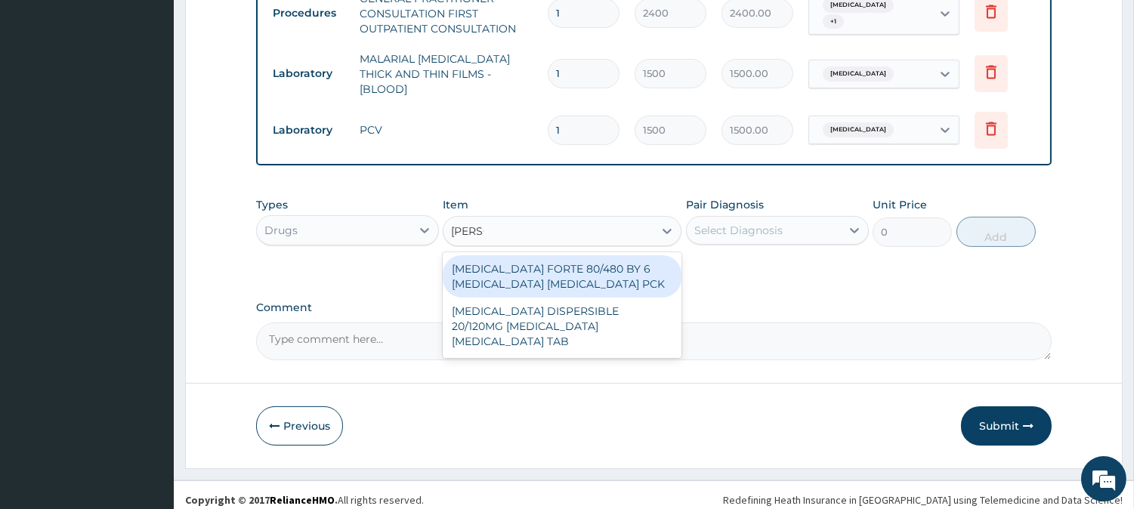
click at [628, 259] on div "COARTEM FORTE 80/480 BY 6 ARTEMETHER LUMEFANTRINE PCK" at bounding box center [562, 276] width 239 height 42
type input "4830"
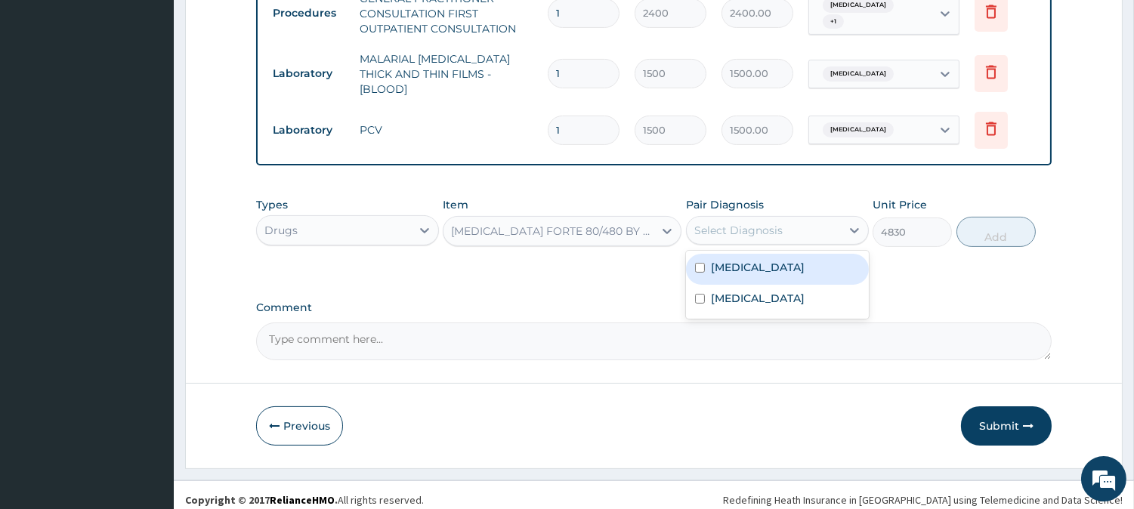
click at [790, 218] on div "Select Diagnosis" at bounding box center [764, 230] width 154 height 24
click at [695, 263] on input "checkbox" at bounding box center [700, 268] width 10 height 10
checkbox input "true"
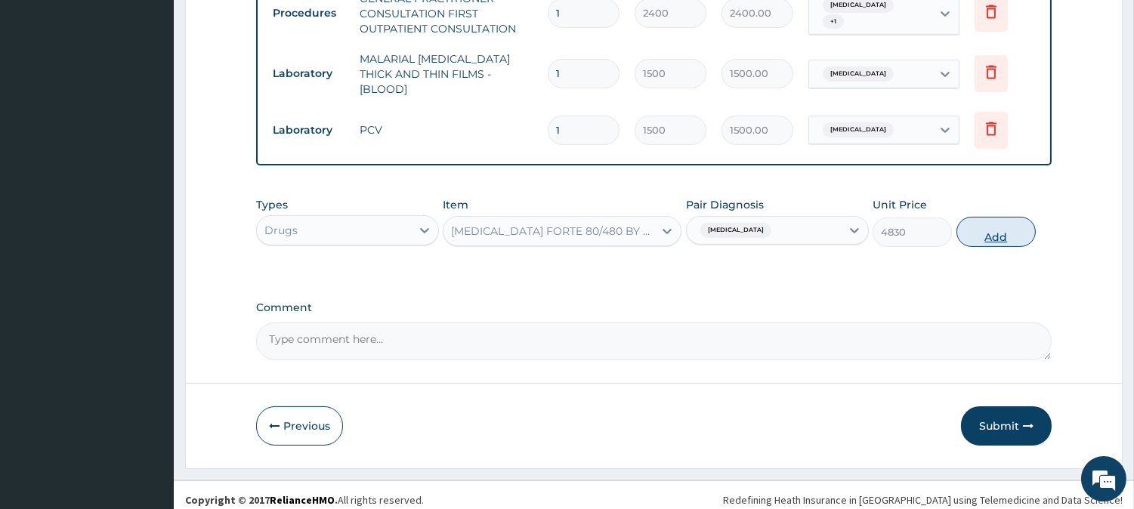
click at [1008, 221] on button "Add" at bounding box center [995, 232] width 79 height 30
type input "0"
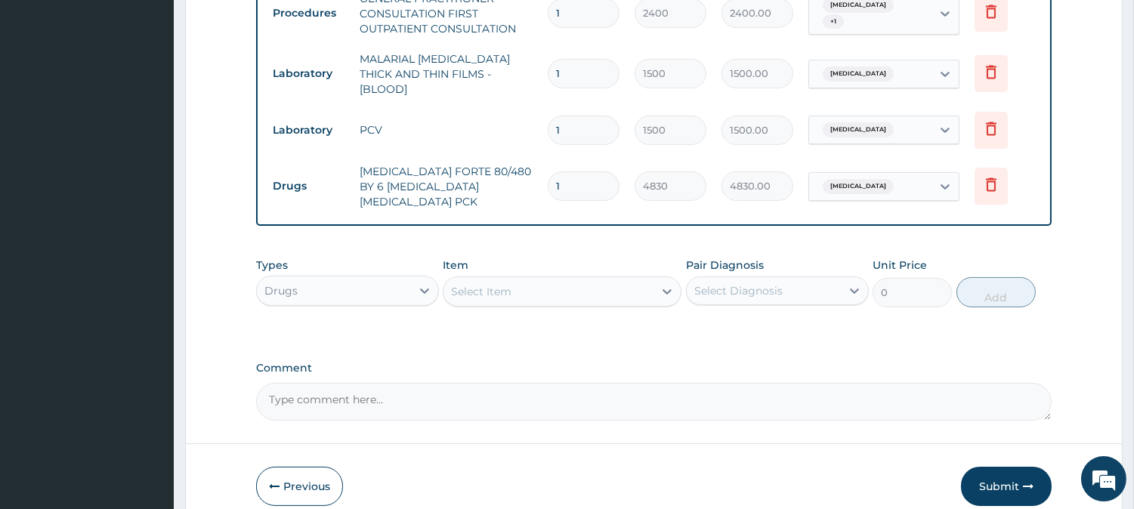
click at [519, 282] on div "Select Item" at bounding box center [548, 291] width 210 height 24
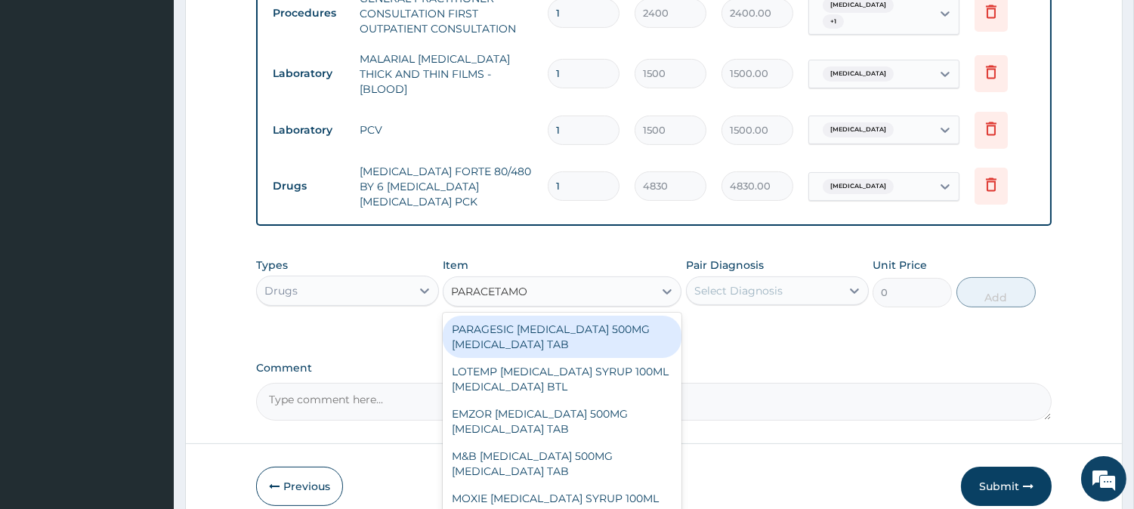
type input "PARACETAMOL"
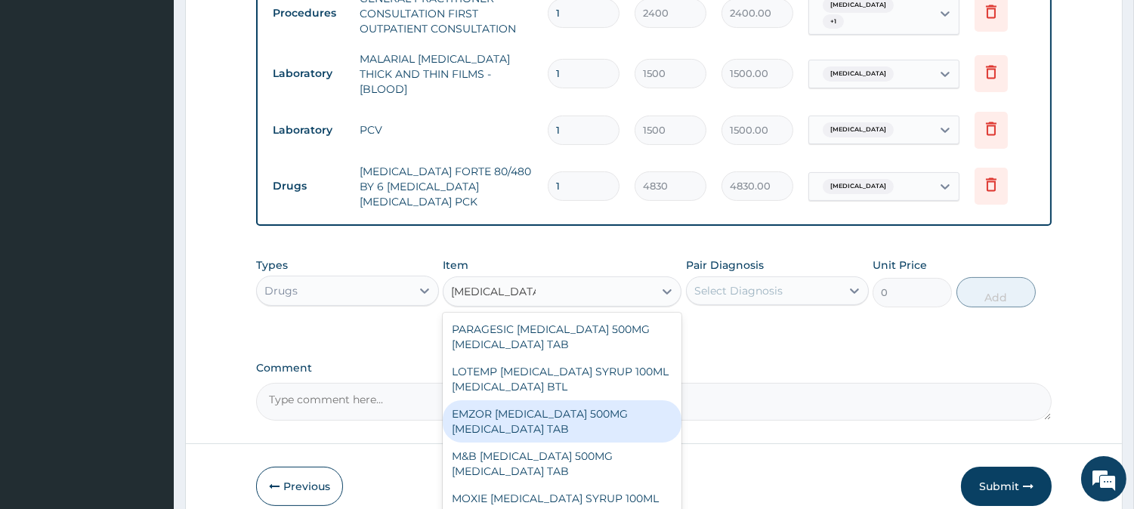
click at [568, 400] on div "EMZOR PARACETAMOL 500MG ACETAMINOPHEN TAB" at bounding box center [562, 421] width 239 height 42
type input "17.25"
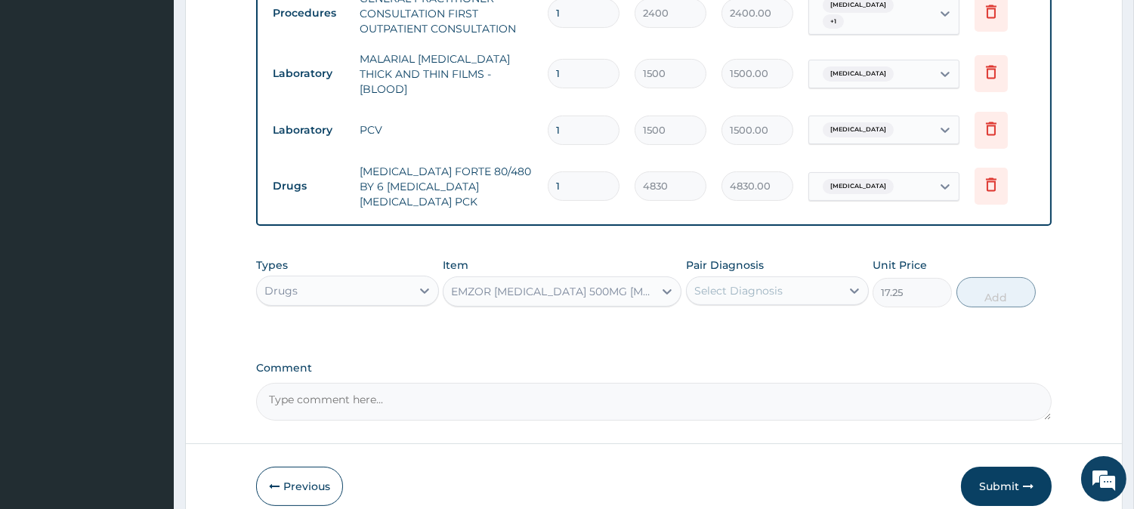
click at [773, 264] on div "Pair Diagnosis Select Diagnosis" at bounding box center [777, 283] width 183 height 50
click at [773, 283] on div "Select Diagnosis" at bounding box center [738, 290] width 88 height 15
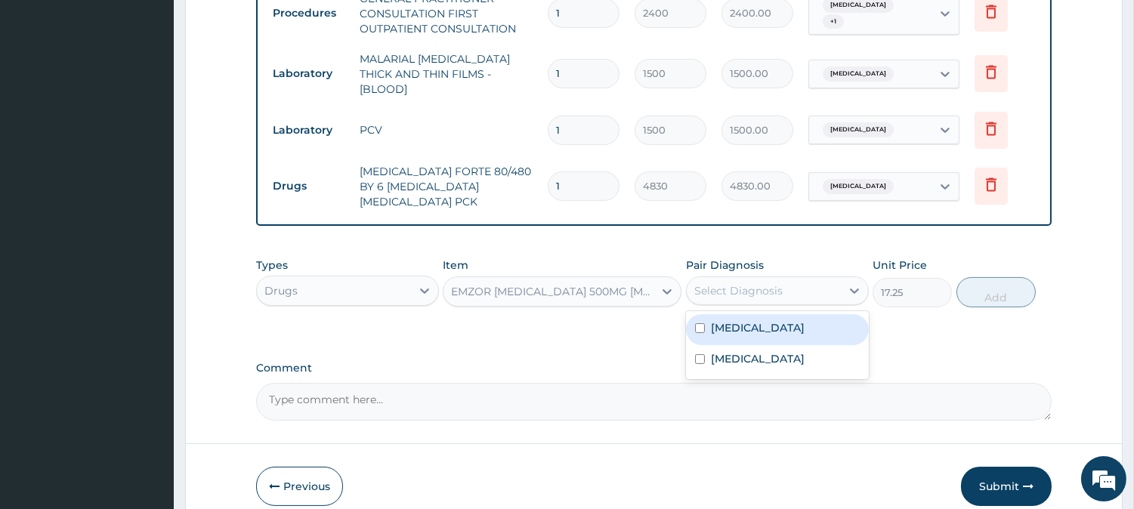
click at [698, 323] on input "checkbox" at bounding box center [700, 328] width 10 height 10
checkbox input "true"
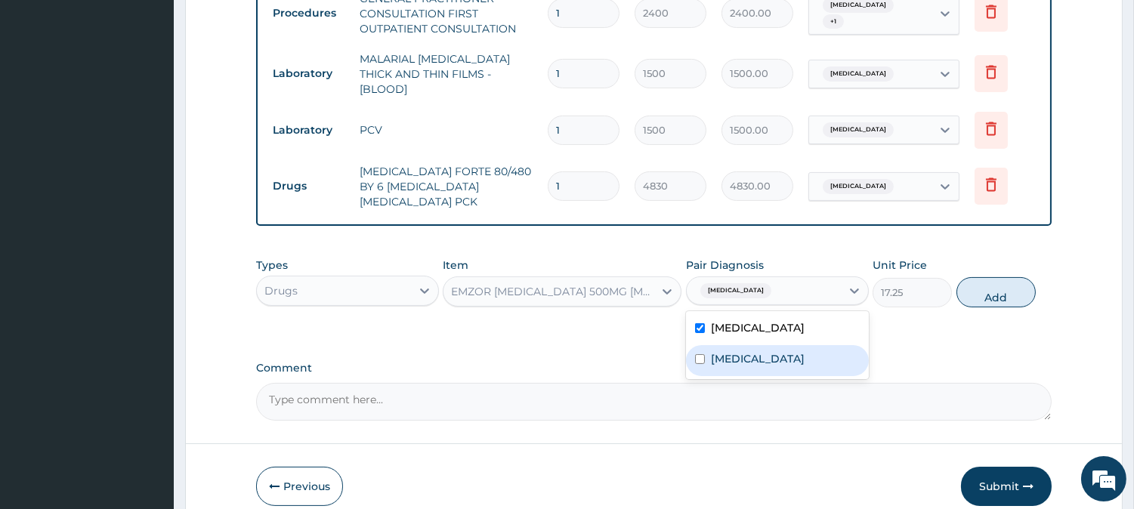
click at [699, 354] on input "checkbox" at bounding box center [700, 359] width 10 height 10
checkbox input "true"
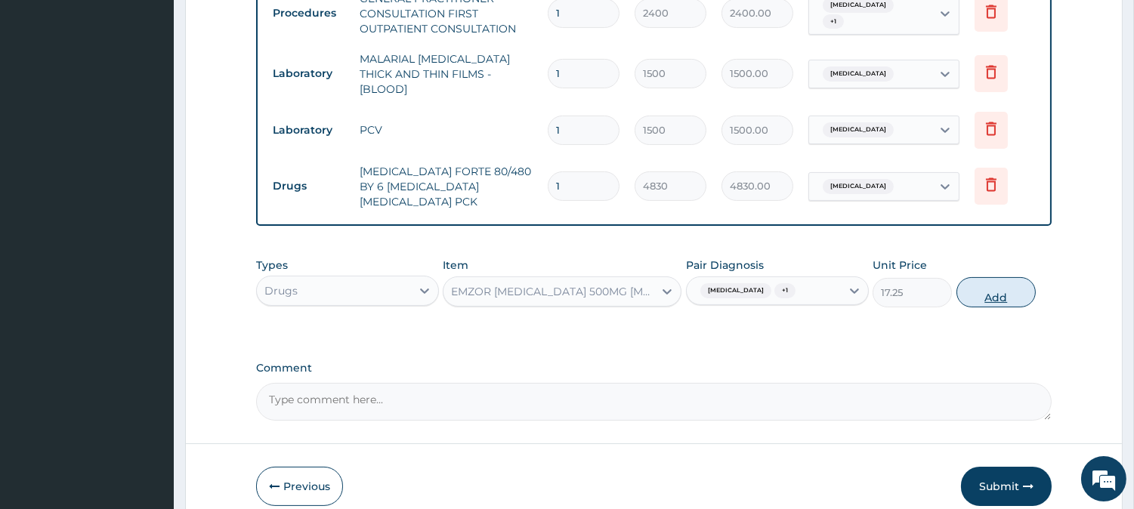
click at [971, 288] on button "Add" at bounding box center [995, 292] width 79 height 30
type input "0"
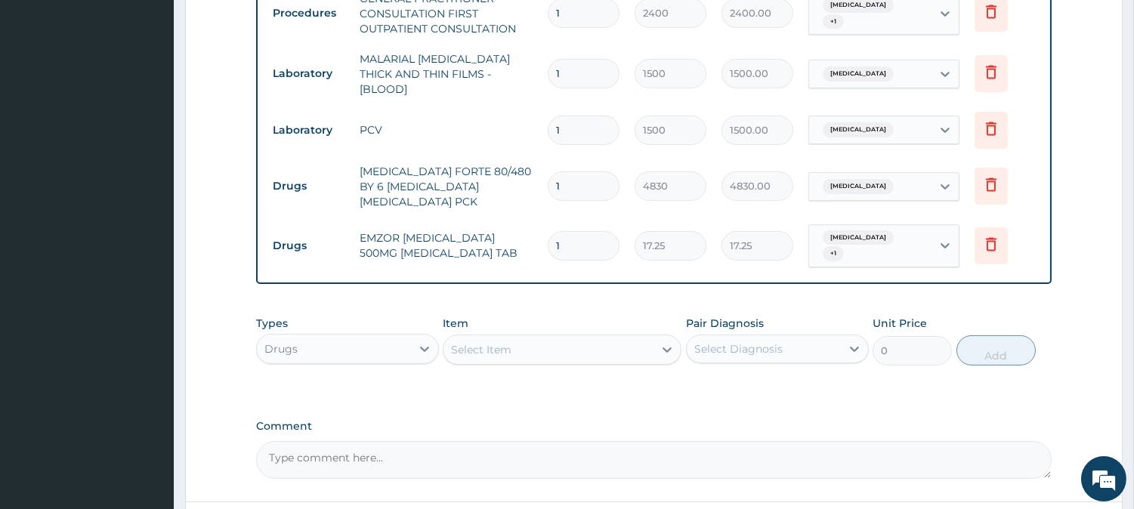
click at [568, 231] on input "1" at bounding box center [584, 245] width 72 height 29
type input "0.00"
type input "1"
type input "17.25"
type input "10"
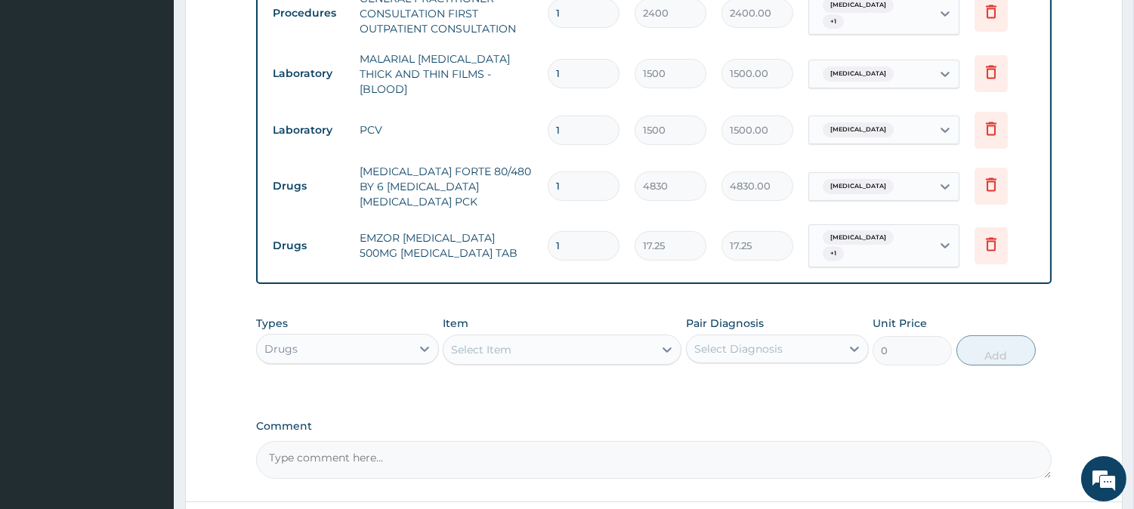
type input "172.50"
type input "10"
click at [565, 176] on input "1" at bounding box center [584, 185] width 72 height 29
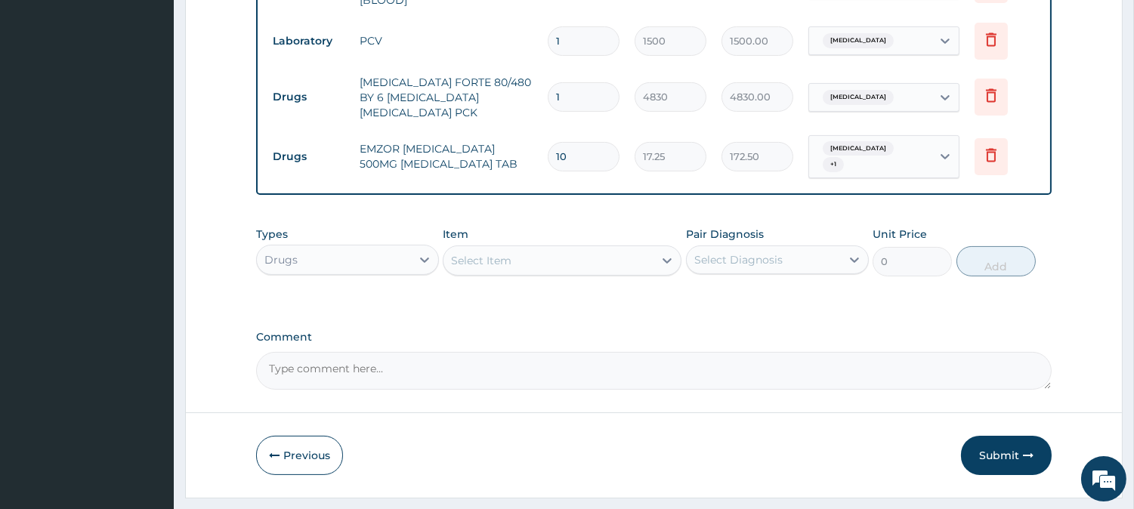
scroll to position [733, 0]
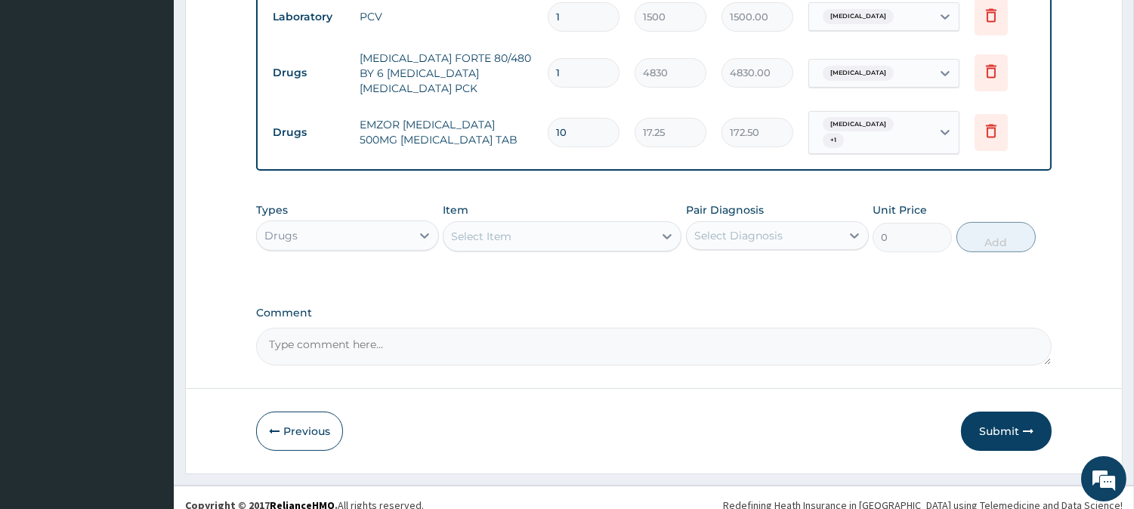
click at [537, 224] on div "Select Item" at bounding box center [548, 236] width 210 height 24
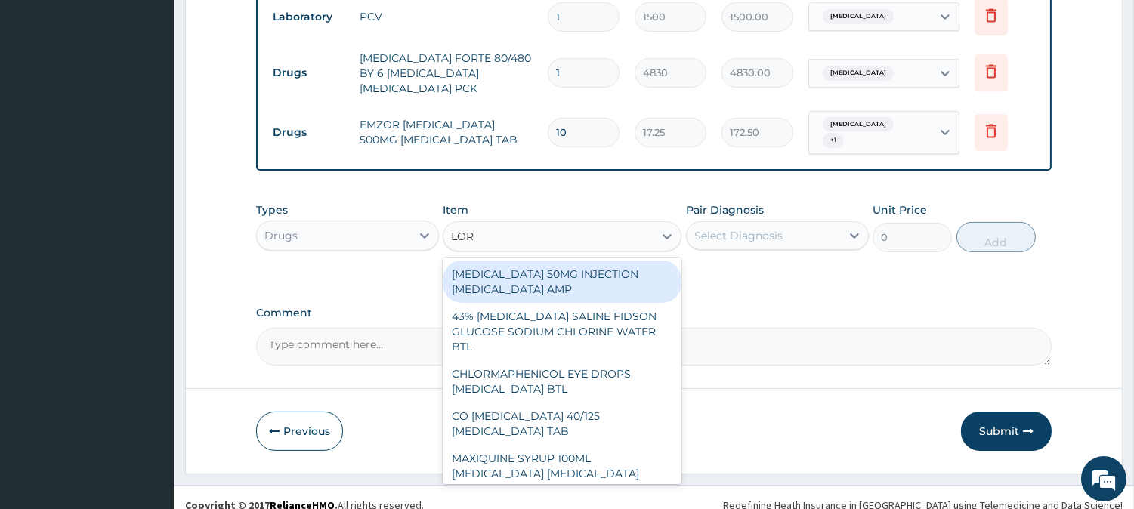
type input "LORA"
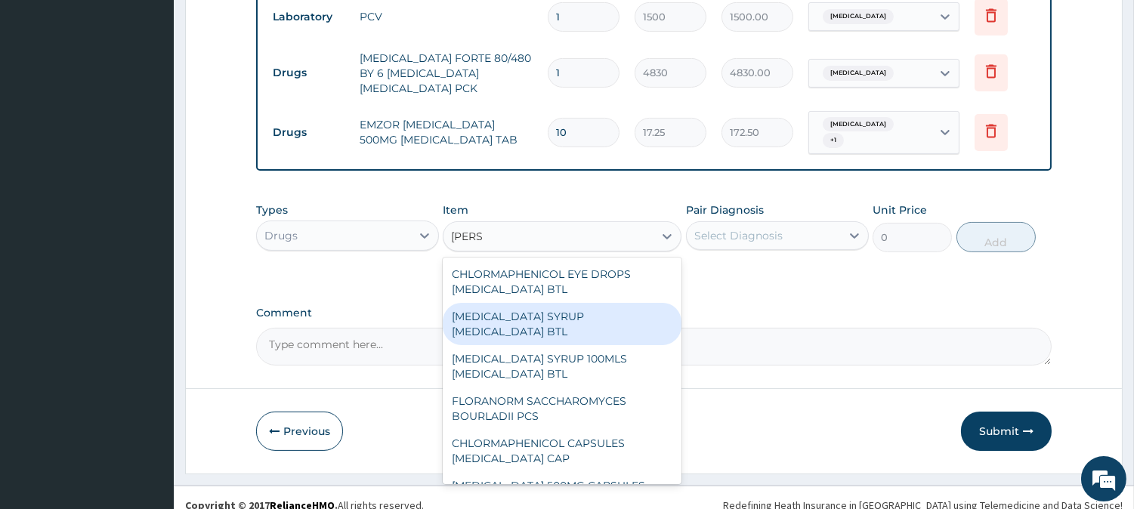
click at [593, 303] on div "LORATADINE SYRUP LORATADINE BTL" at bounding box center [562, 324] width 239 height 42
type input "1380"
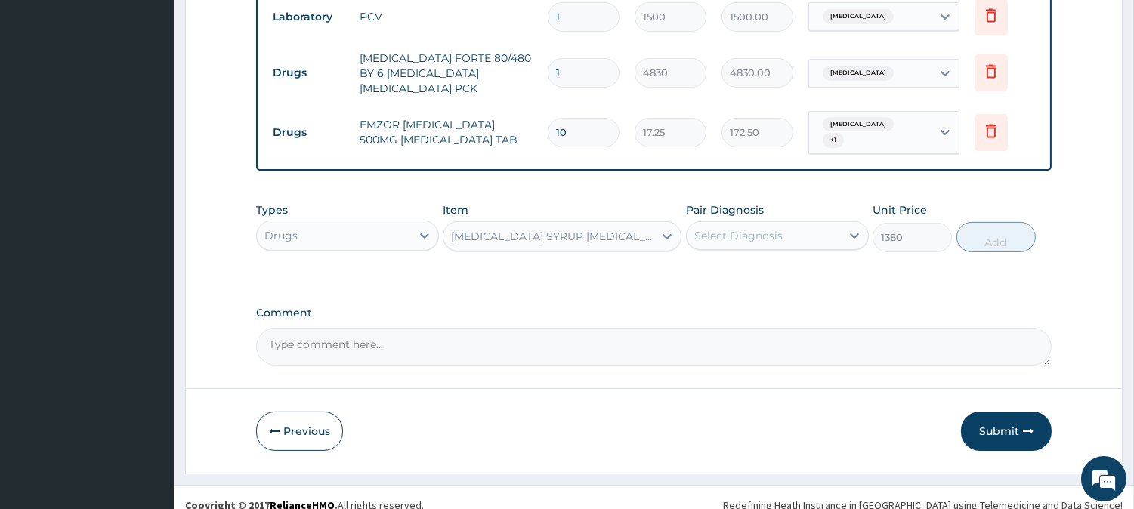
click at [603, 229] on div "LORATADINE SYRUP LORATADINE BTL" at bounding box center [553, 236] width 204 height 15
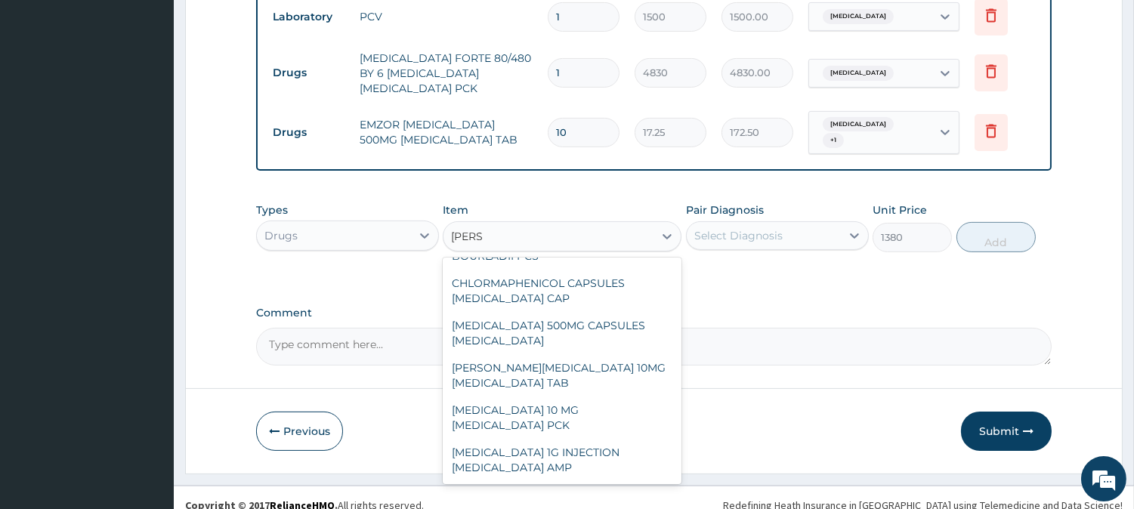
scroll to position [0, 0]
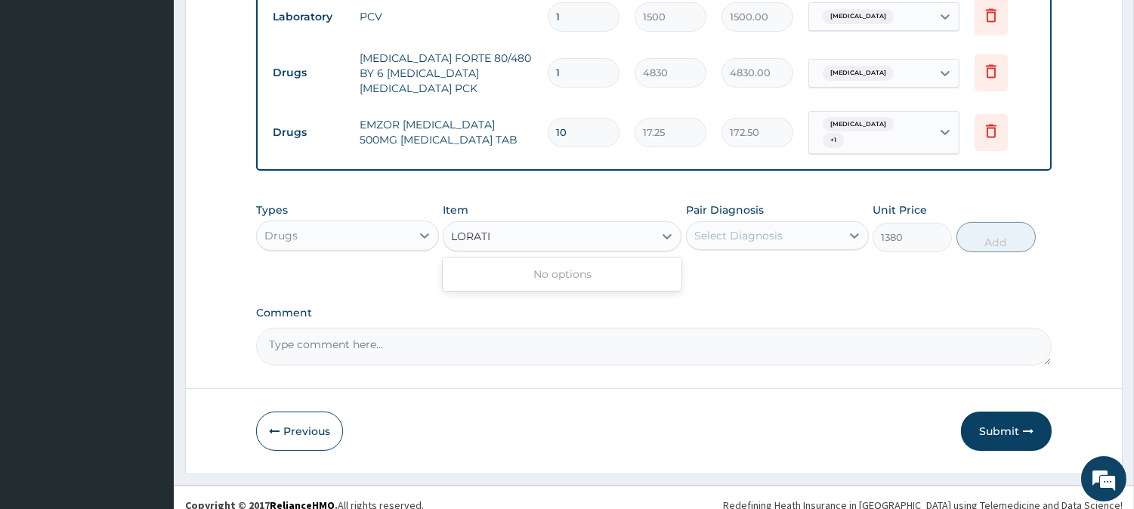
type input "LORAT"
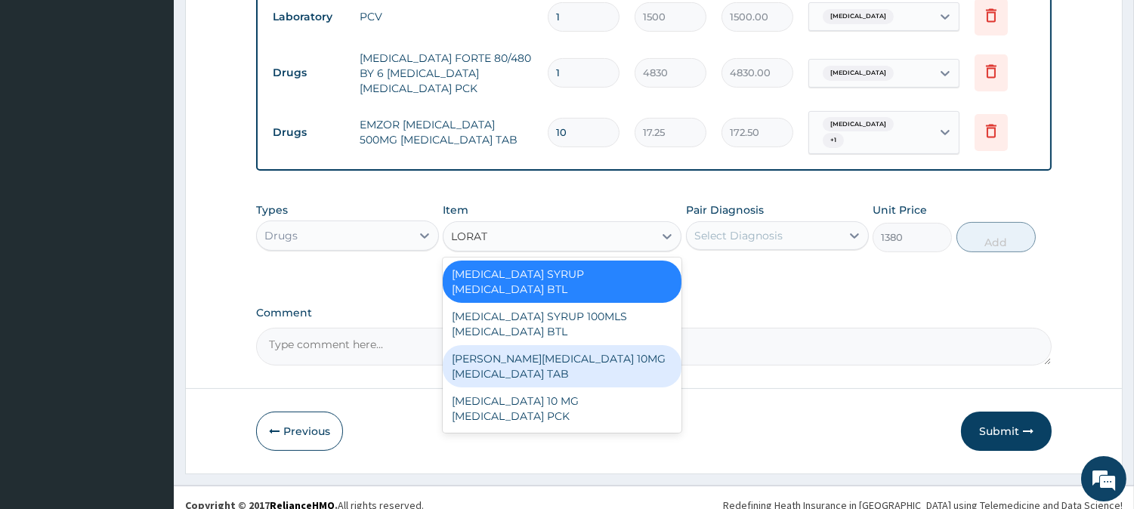
click at [599, 345] on div "LORATYN LORATADINE 10MG LORATADINE TAB" at bounding box center [562, 366] width 239 height 42
type input "77.625"
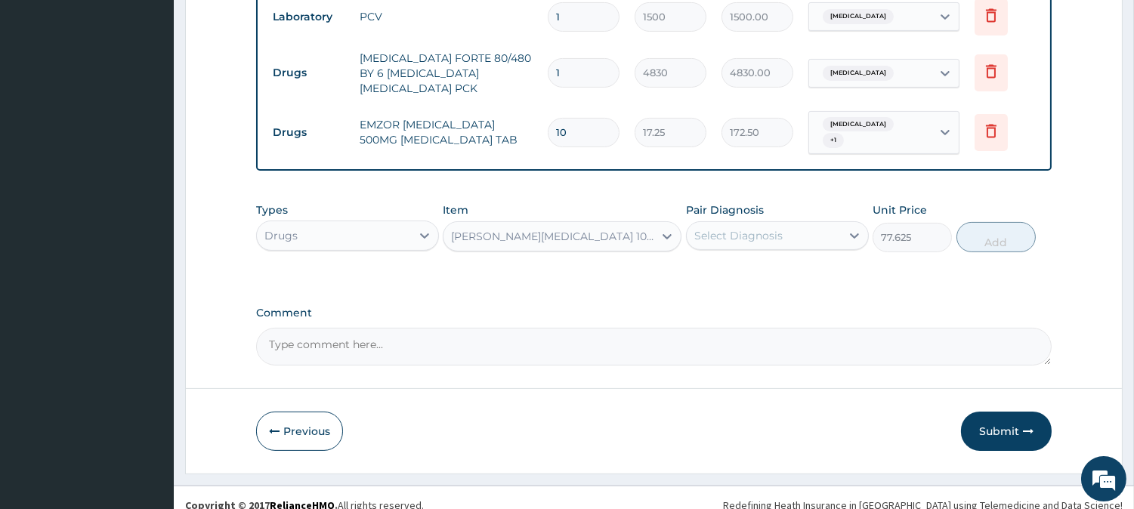
click at [723, 228] on div "Select Diagnosis" at bounding box center [738, 235] width 88 height 15
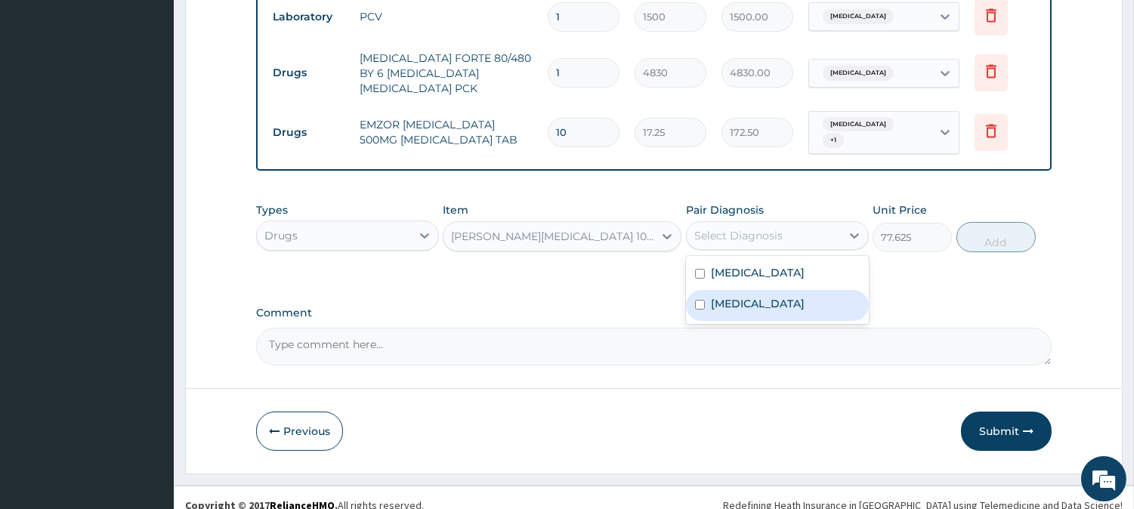
click at [698, 300] on input "checkbox" at bounding box center [700, 305] width 10 height 10
checkbox input "true"
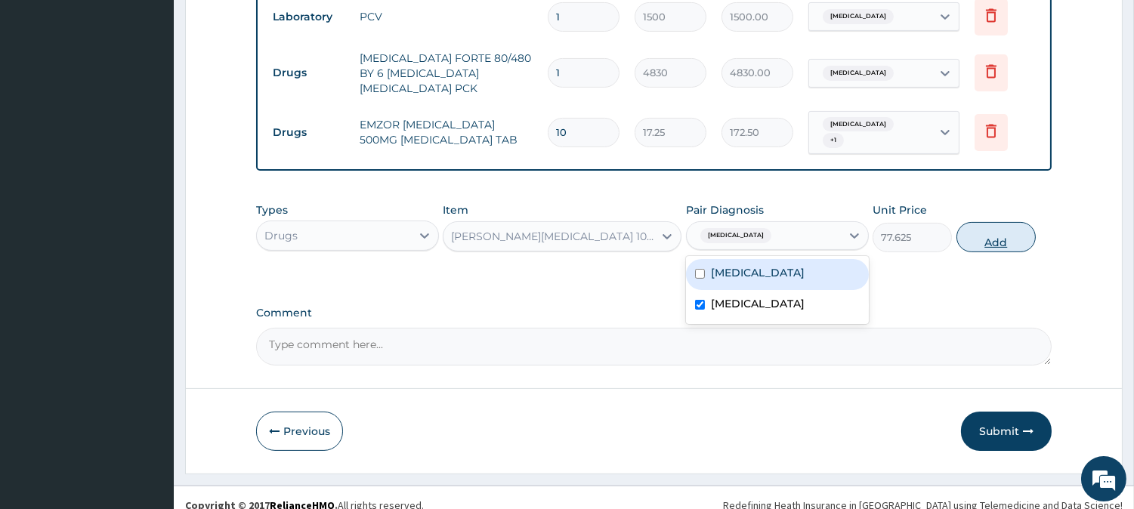
click at [1008, 222] on button "Add" at bounding box center [995, 237] width 79 height 30
type input "0"
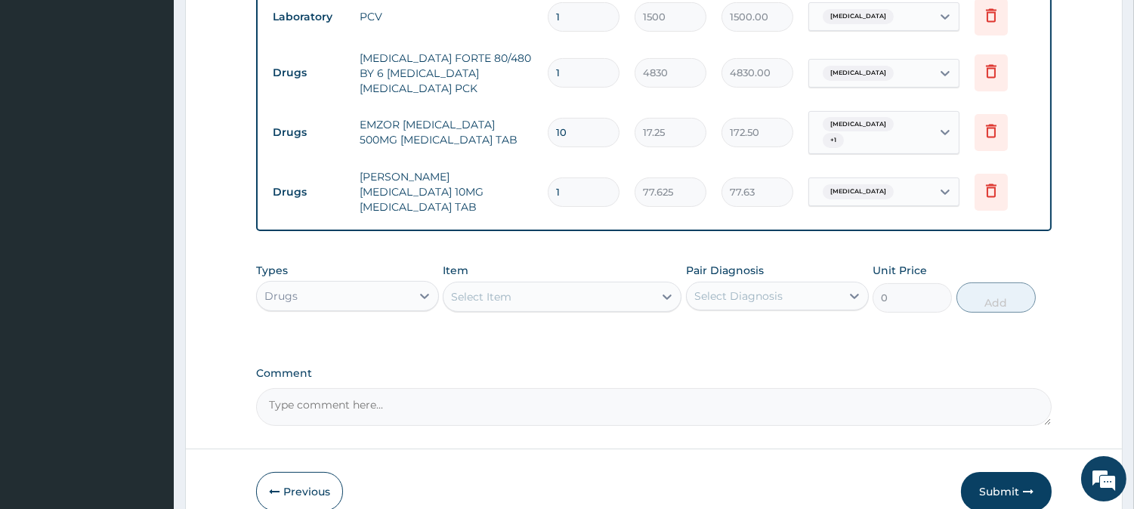
click at [573, 178] on input "1" at bounding box center [584, 192] width 72 height 29
type input "10"
type input "776.25"
type input "10"
click at [991, 125] on icon at bounding box center [991, 131] width 11 height 14
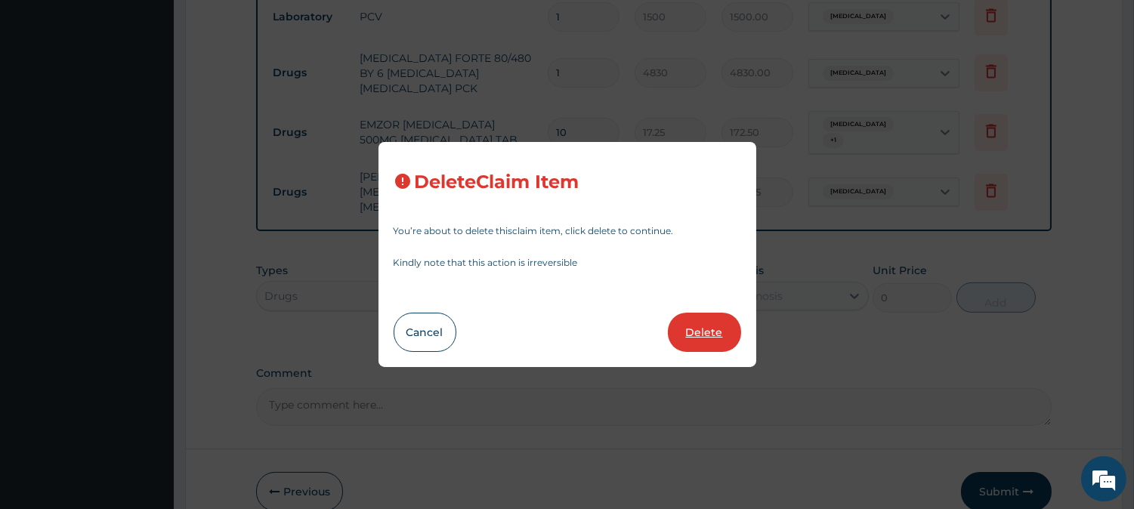
click at [711, 321] on button "Delete" at bounding box center [704, 332] width 73 height 39
type input "77.625"
type input "776.25"
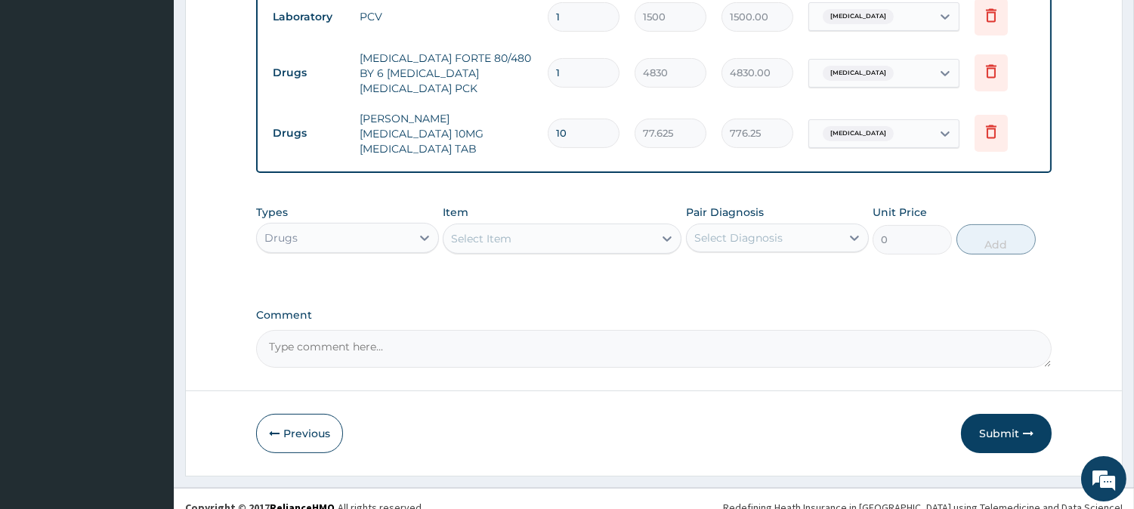
click at [531, 227] on div "Select Item" at bounding box center [548, 239] width 210 height 24
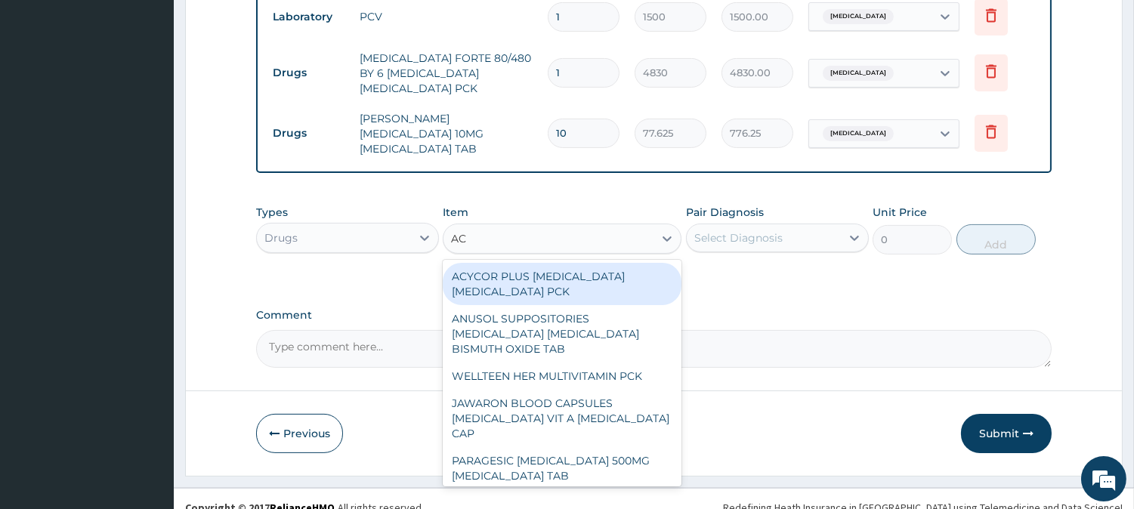
type input "ACY"
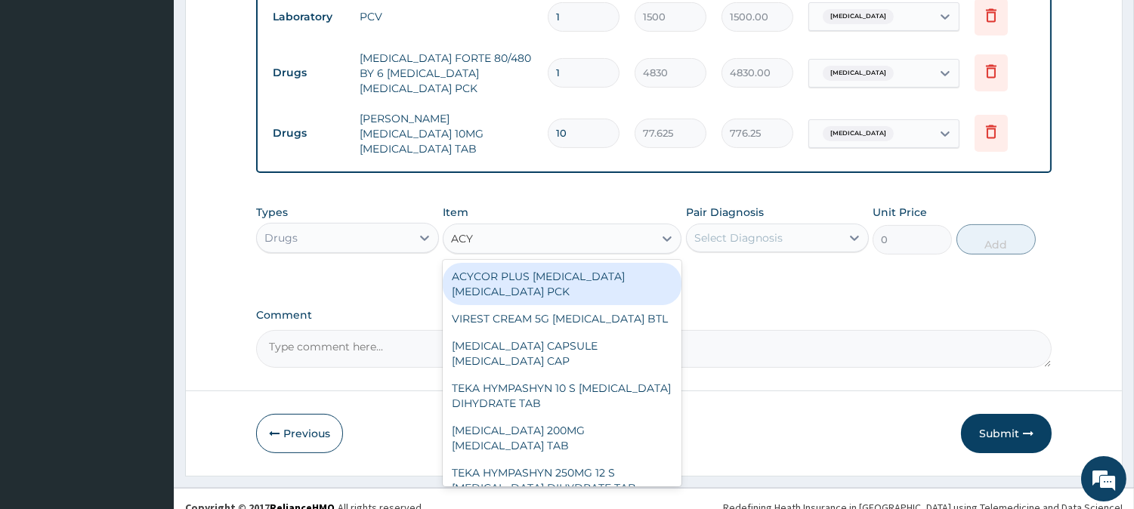
click at [579, 263] on div "ACYCOR PLUS ACECLOFENAC ACETAMINOPHEN PCK" at bounding box center [562, 284] width 239 height 42
type input "1328.25"
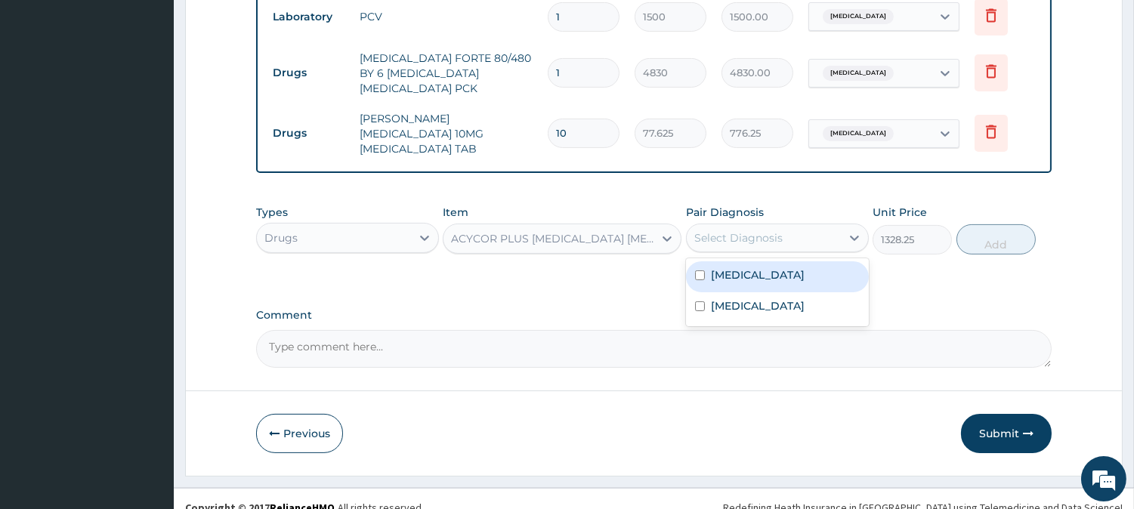
click at [765, 230] on div "Select Diagnosis" at bounding box center [738, 237] width 88 height 15
click at [698, 270] on input "checkbox" at bounding box center [700, 275] width 10 height 10
checkbox input "true"
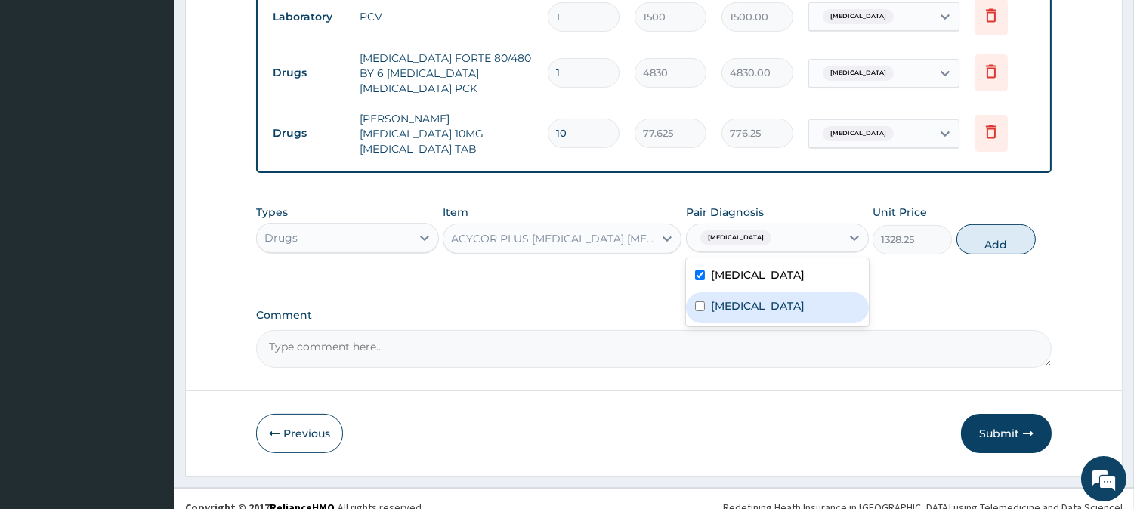
click at [695, 301] on input "checkbox" at bounding box center [700, 306] width 10 height 10
checkbox input "true"
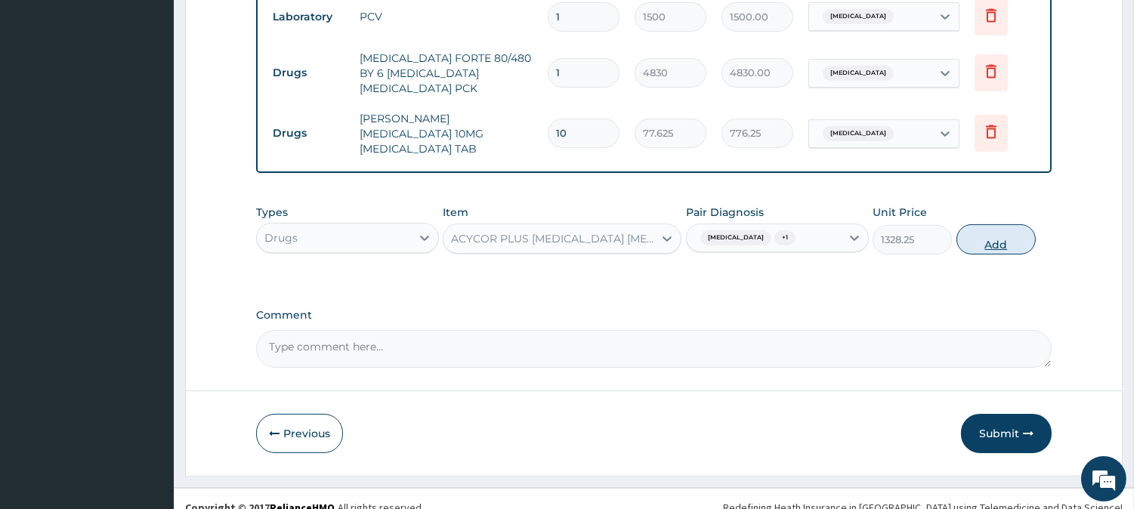
click at [1012, 227] on button "Add" at bounding box center [995, 239] width 79 height 30
type input "0"
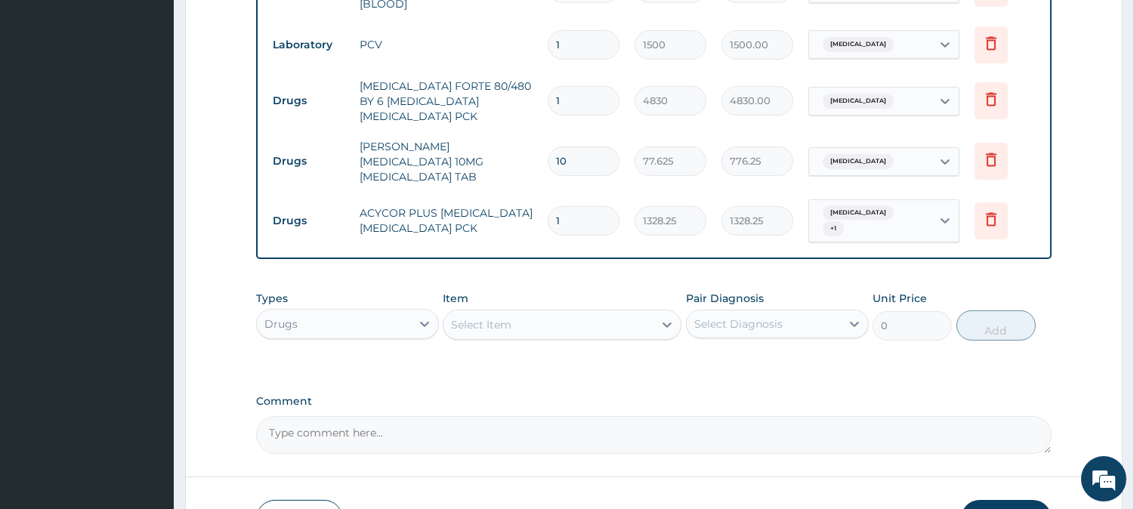
scroll to position [721, 0]
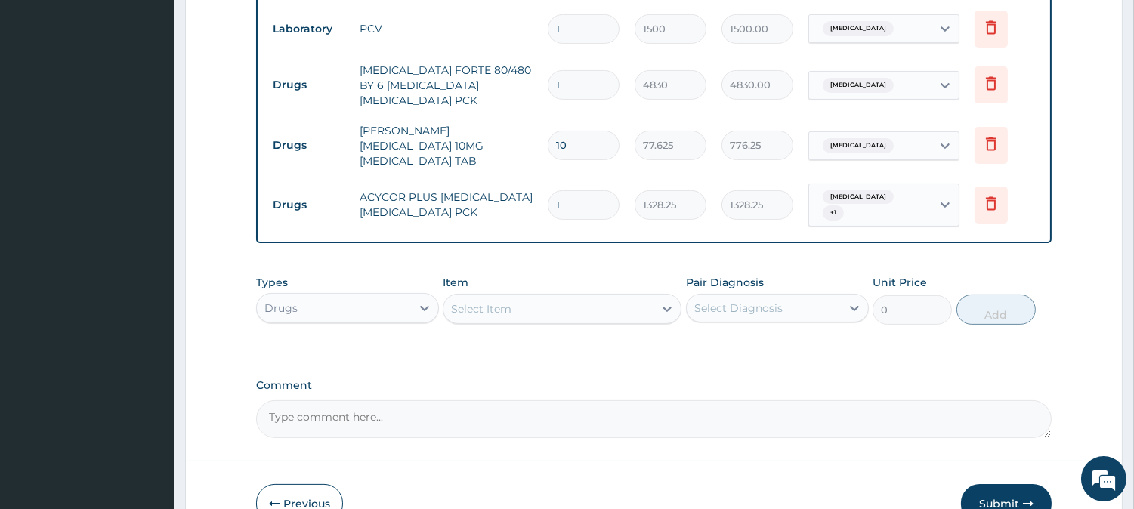
click at [526, 297] on div "Select Item" at bounding box center [548, 309] width 210 height 24
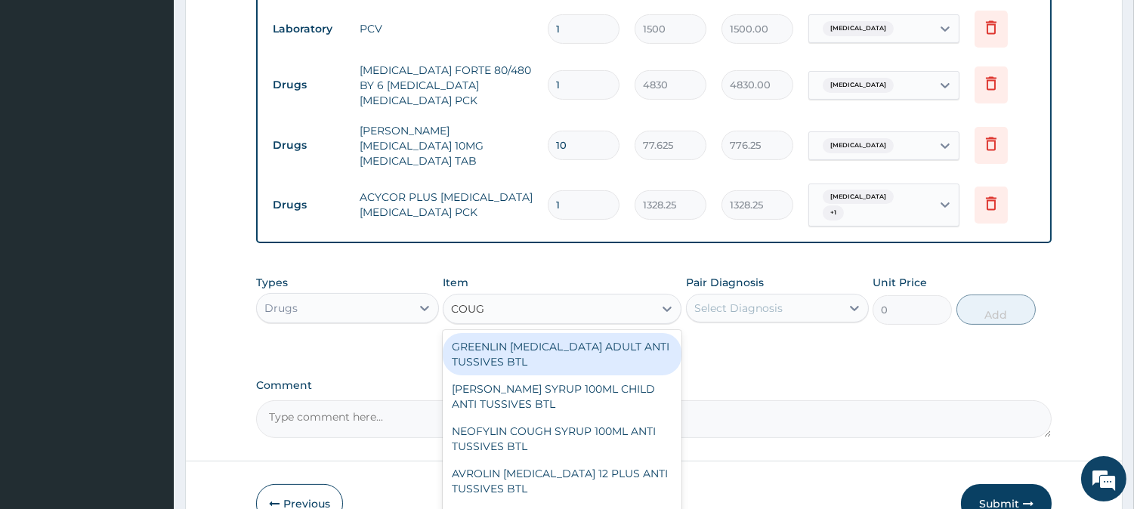
type input "COUGH"
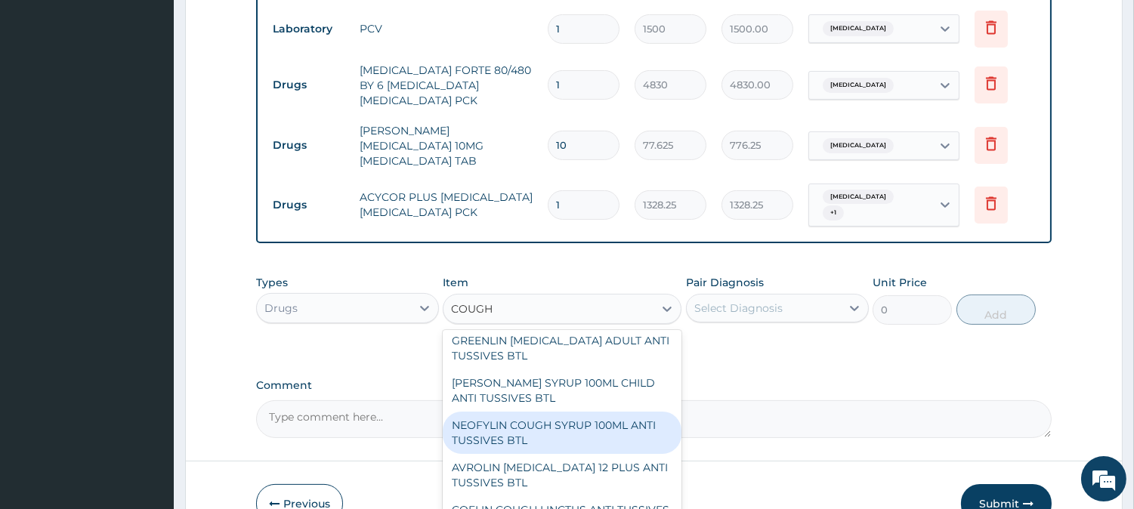
scroll to position [0, 0]
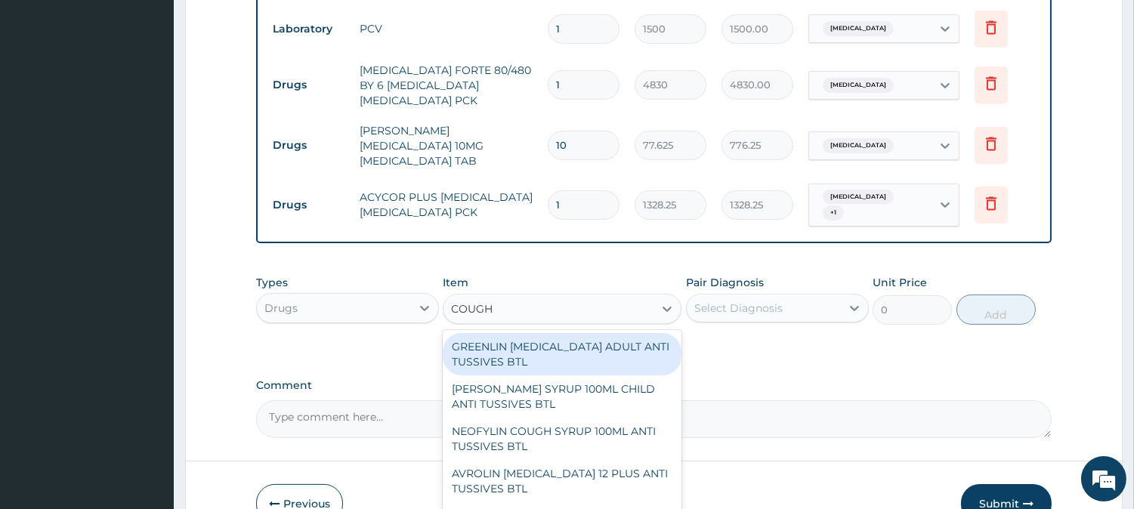
click at [560, 340] on div "GREENLIN DRY COUGH ADULT ANTI TUSSIVES BTL" at bounding box center [562, 354] width 239 height 42
type input "966"
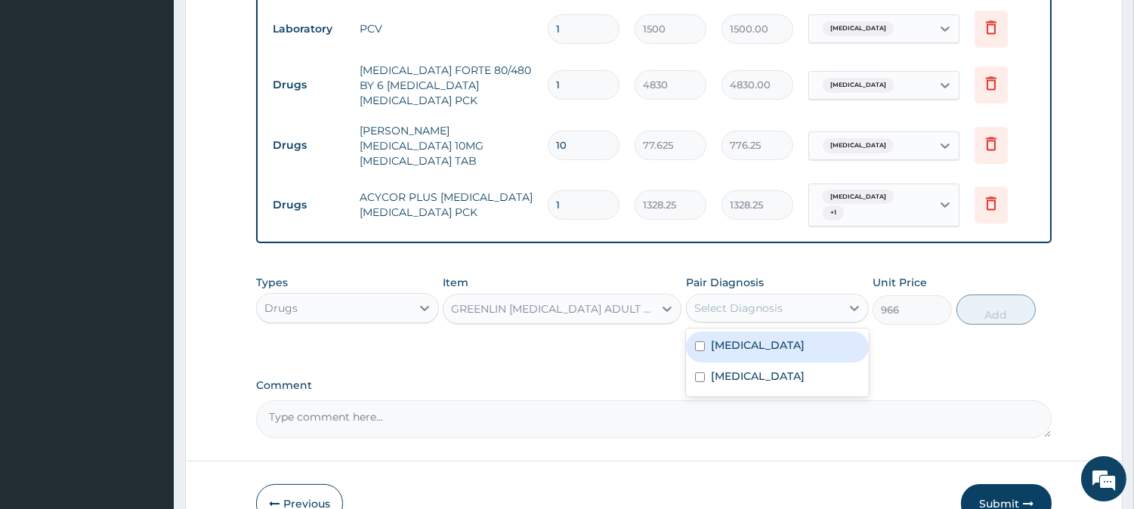
click at [700, 301] on div "Select Diagnosis" at bounding box center [738, 308] width 88 height 15
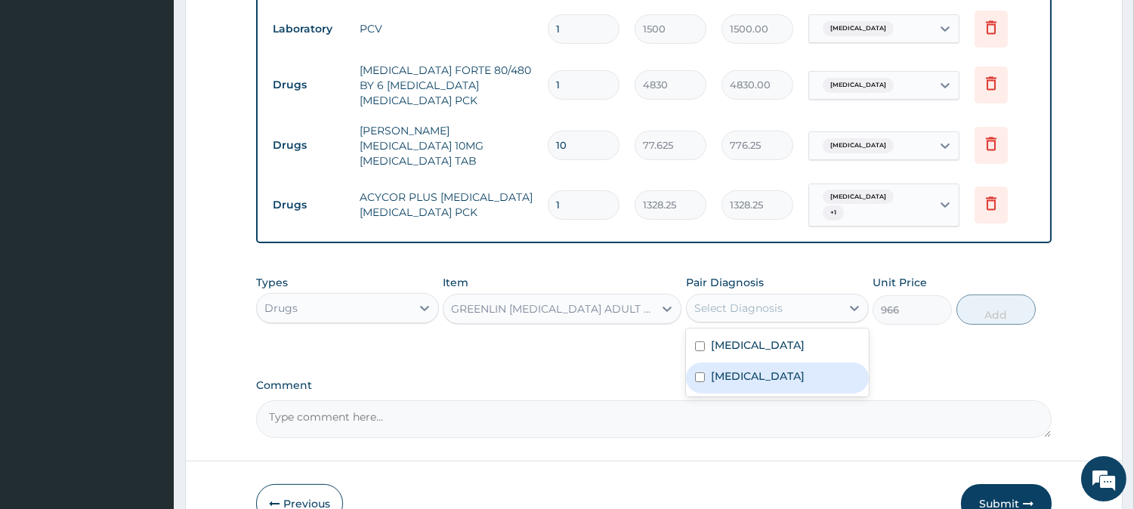
click at [701, 372] on input "checkbox" at bounding box center [700, 377] width 10 height 10
checkbox input "true"
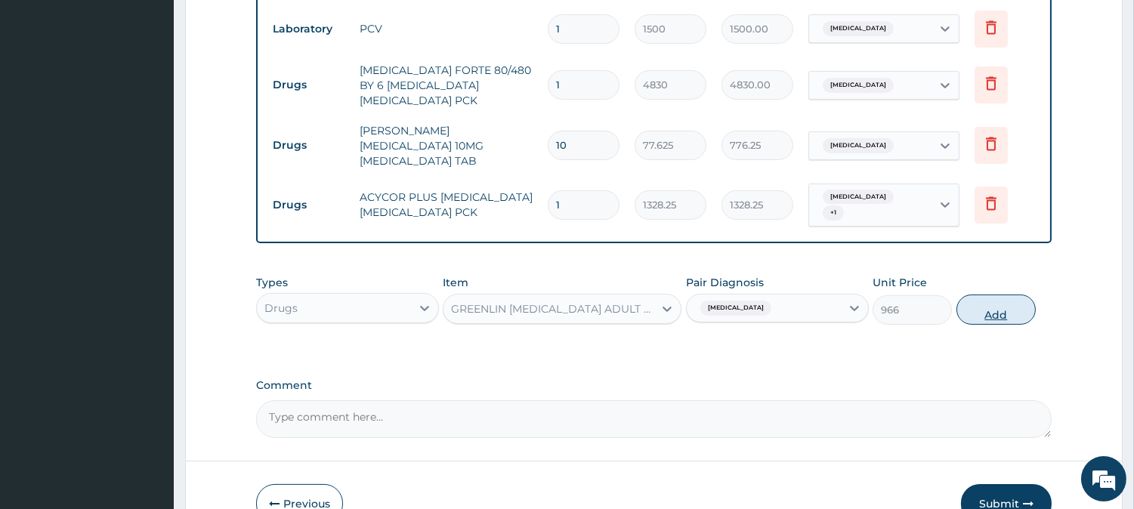
click at [970, 295] on button "Add" at bounding box center [995, 310] width 79 height 30
type input "0"
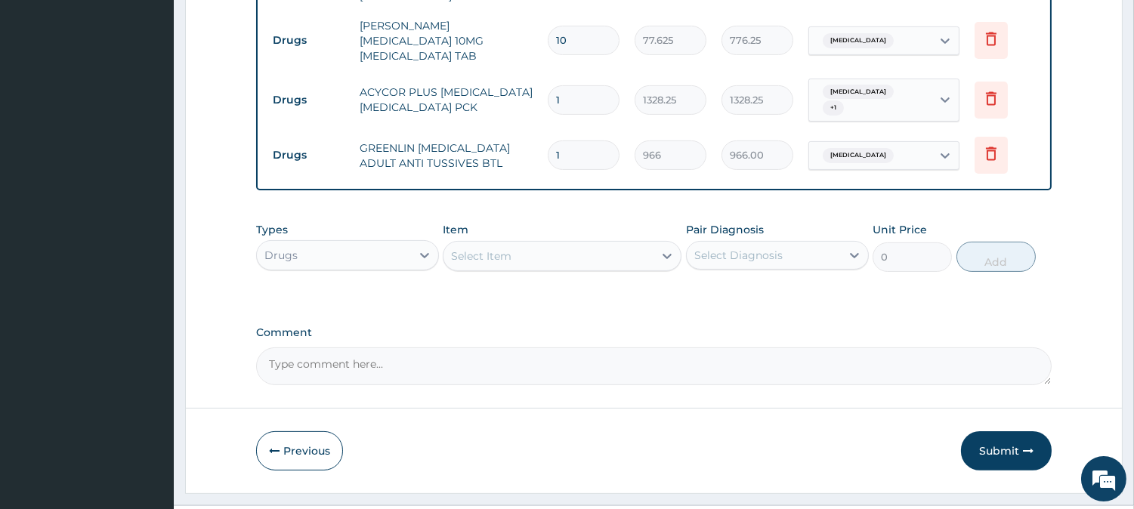
scroll to position [837, 0]
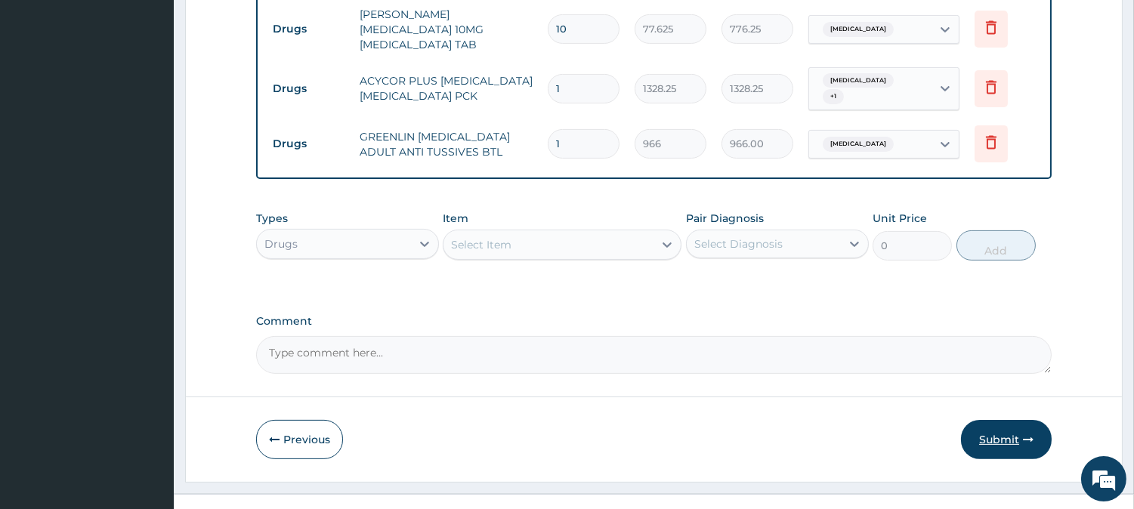
click at [1013, 420] on button "Submit" at bounding box center [1006, 439] width 91 height 39
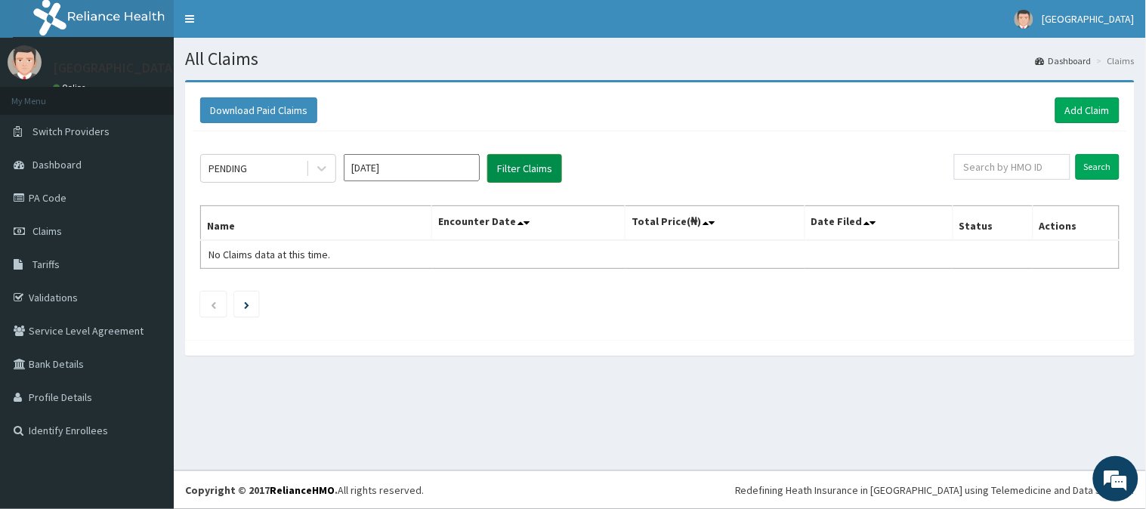
click at [503, 169] on button "Filter Claims" at bounding box center [524, 168] width 75 height 29
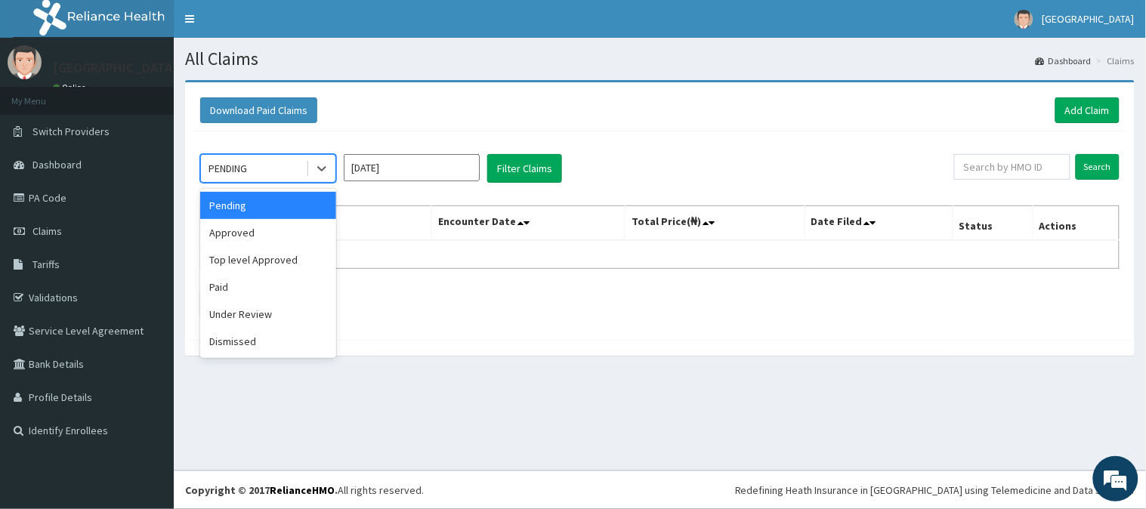
click at [267, 161] on div "PENDING" at bounding box center [253, 168] width 105 height 24
click at [276, 228] on div "Approved" at bounding box center [268, 232] width 136 height 27
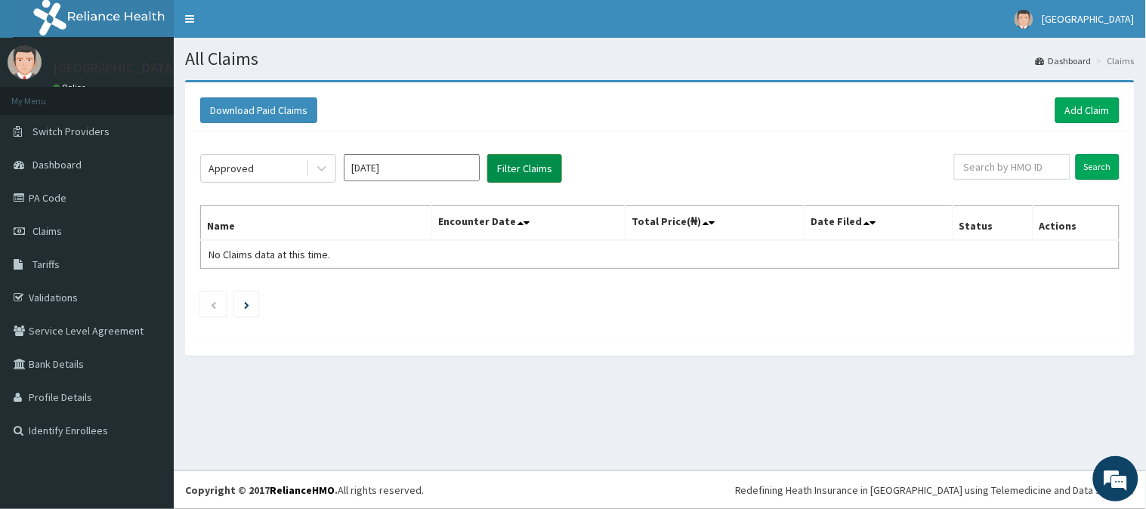
click at [529, 169] on button "Filter Claims" at bounding box center [524, 168] width 75 height 29
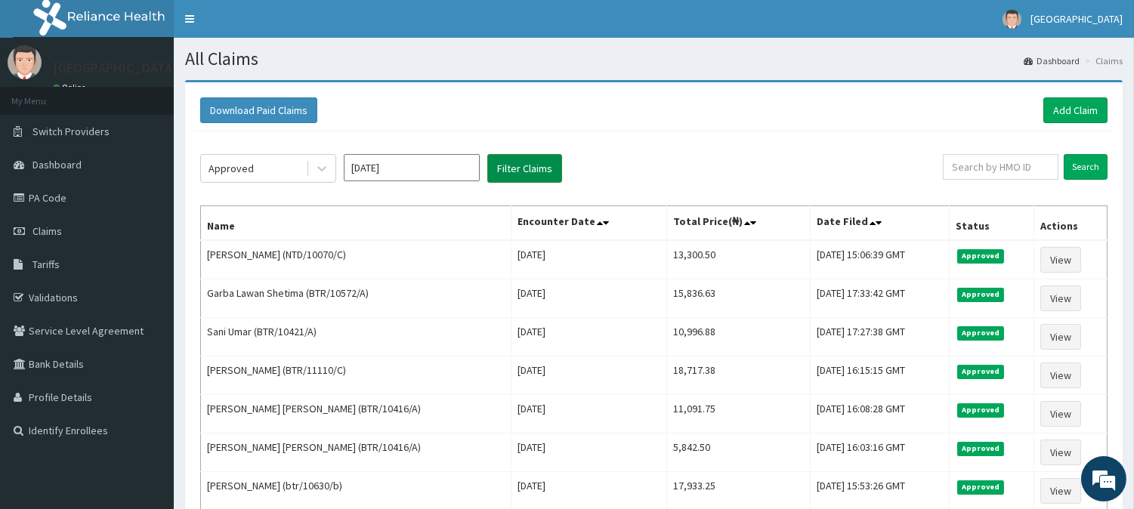
click at [529, 169] on button "Filter Claims" at bounding box center [524, 168] width 75 height 29
click at [1067, 109] on link "Add Claim" at bounding box center [1075, 110] width 64 height 26
click at [1082, 104] on link "Add Claim" at bounding box center [1075, 110] width 64 height 26
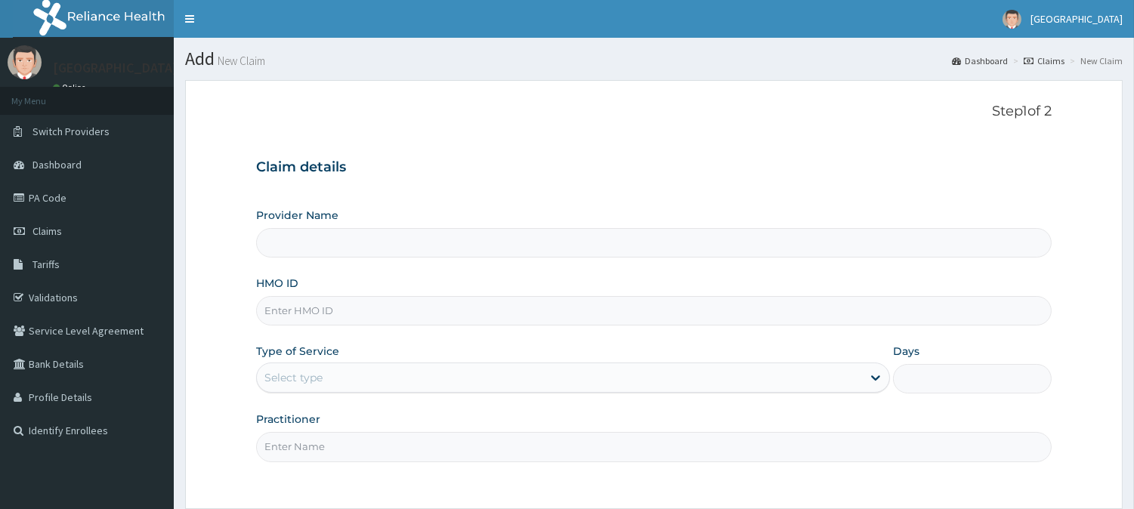
type input "First Choice Specialist Hospital"
click at [358, 316] on input "HMO ID" at bounding box center [653, 310] width 795 height 29
